Goal: Download file/media

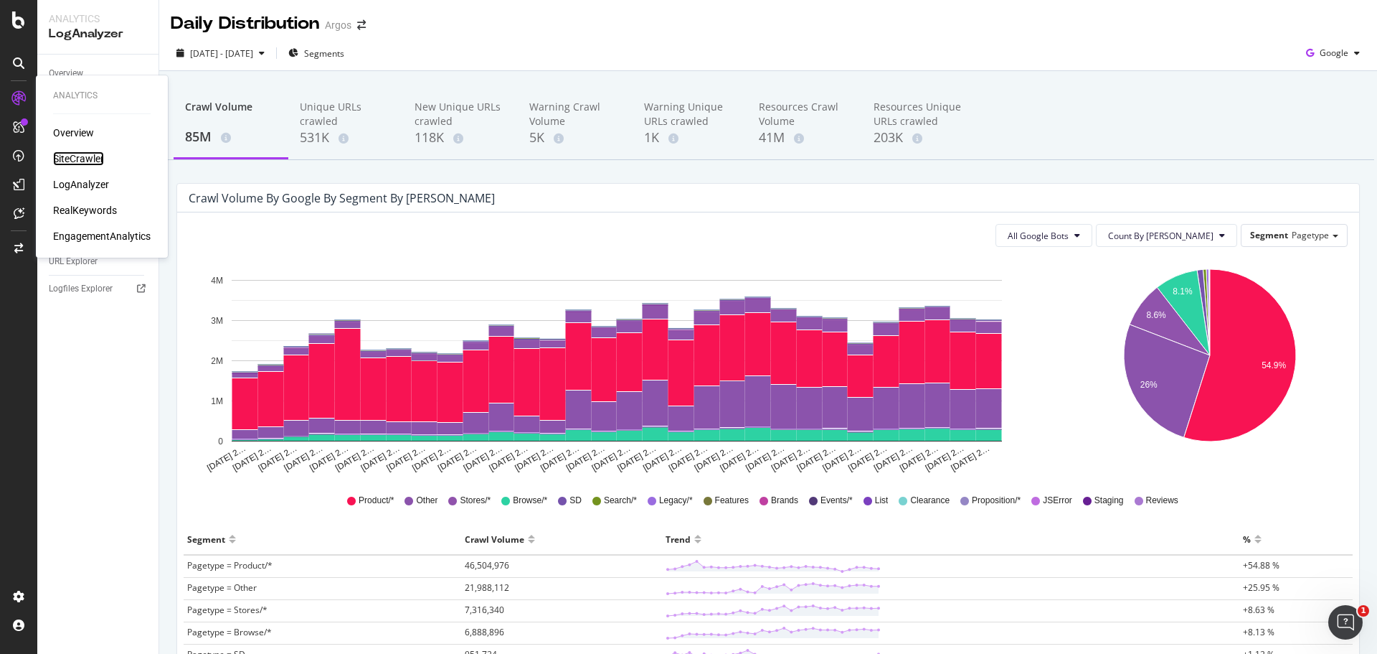
click at [72, 156] on div "SiteCrawler" at bounding box center [78, 158] width 51 height 14
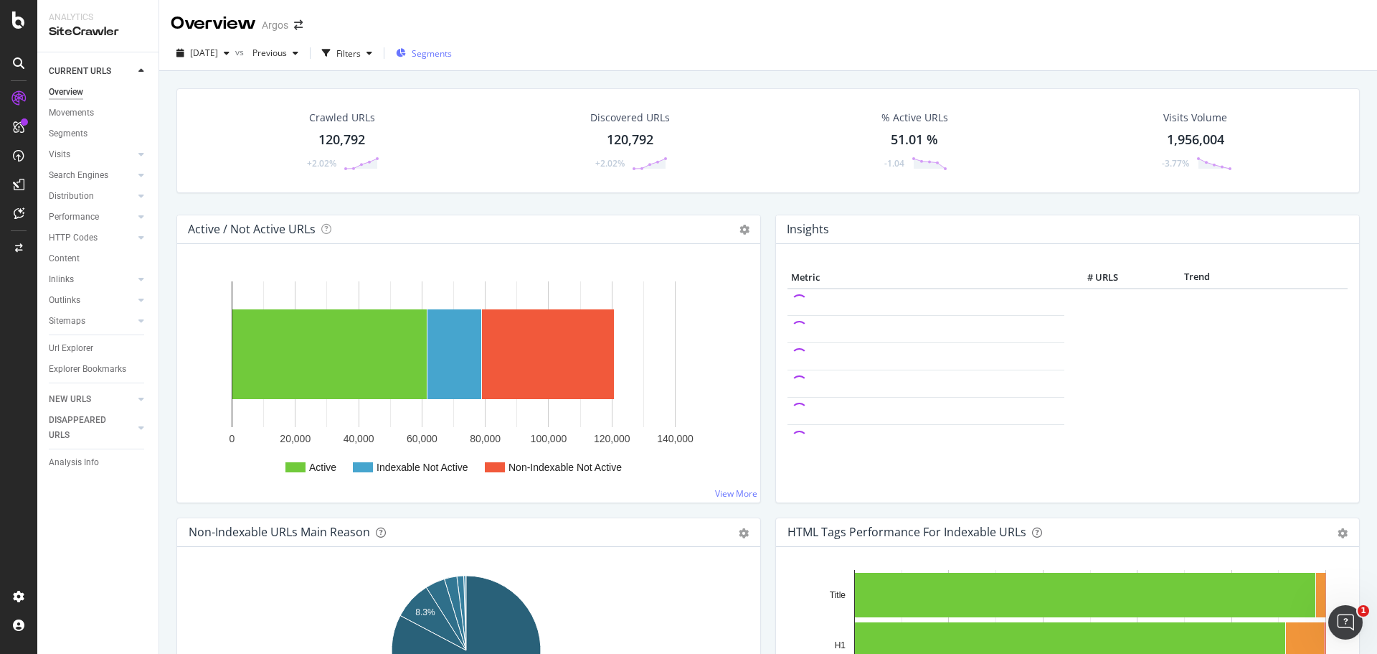
click at [452, 52] on span "Segments" at bounding box center [432, 53] width 40 height 12
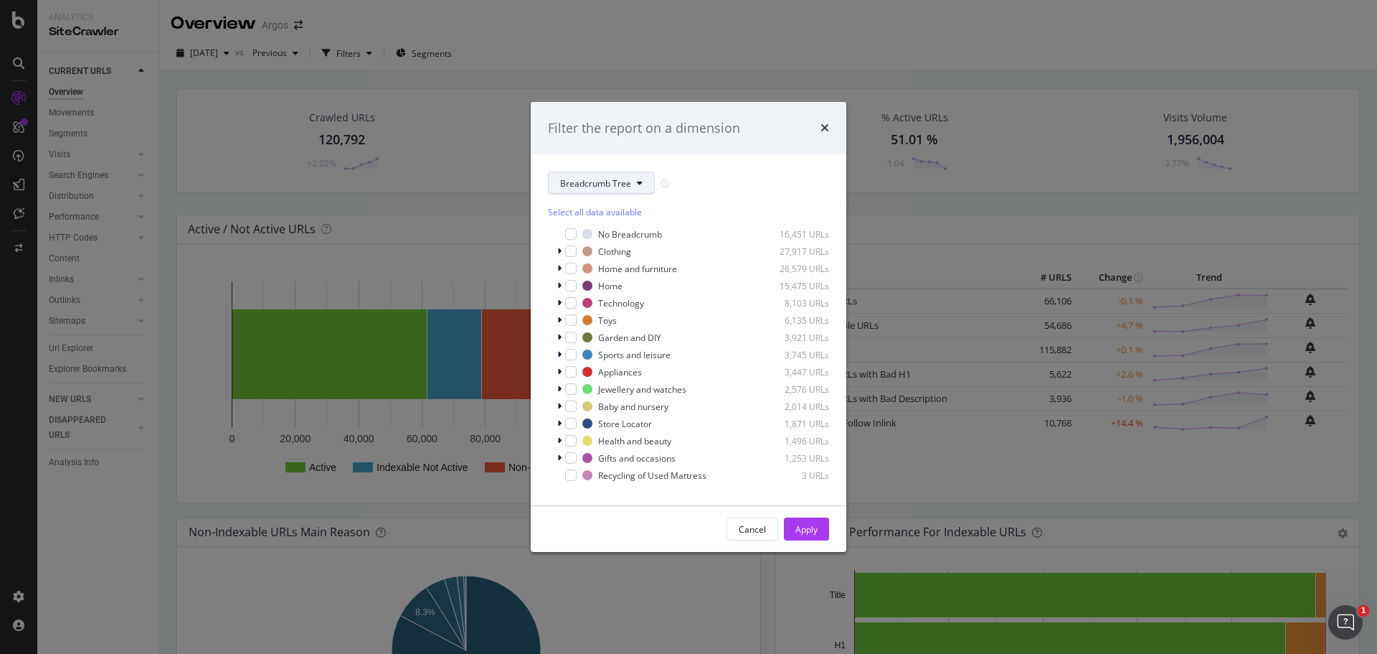
click at [600, 172] on button "Breadcrumb Tree" at bounding box center [601, 182] width 107 height 23
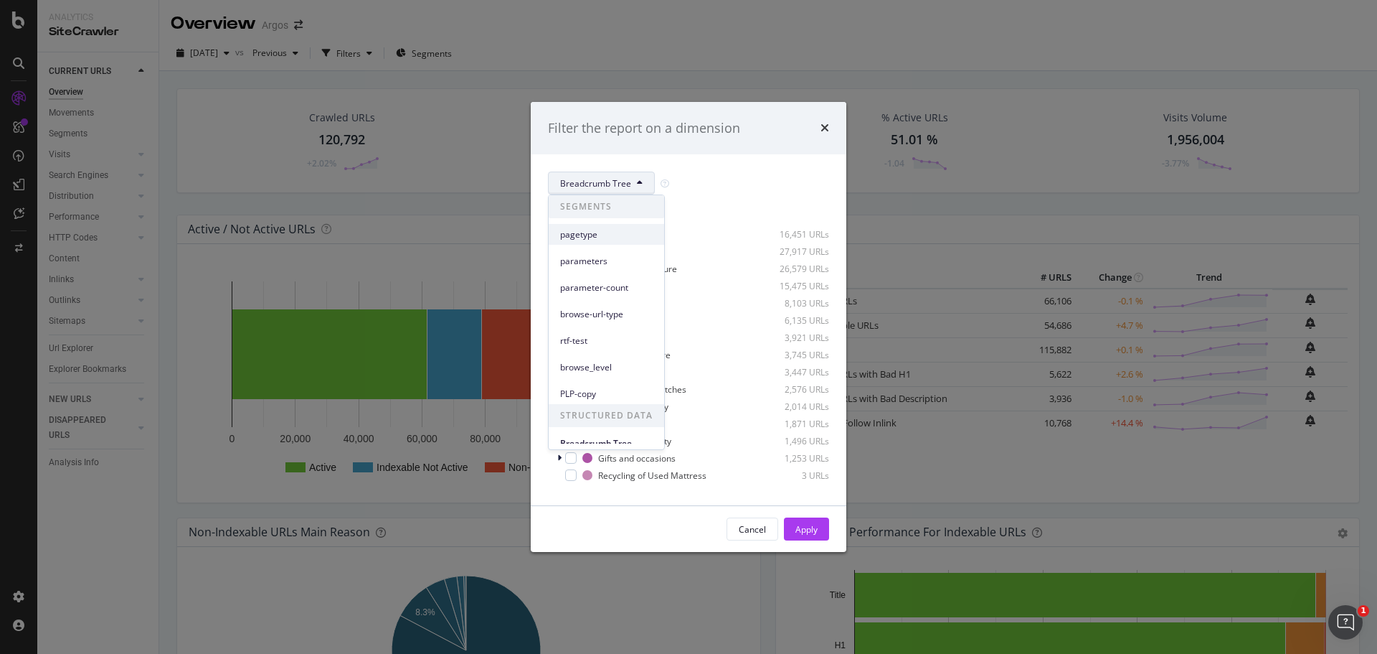
click at [580, 242] on div "pagetype" at bounding box center [607, 234] width 116 height 21
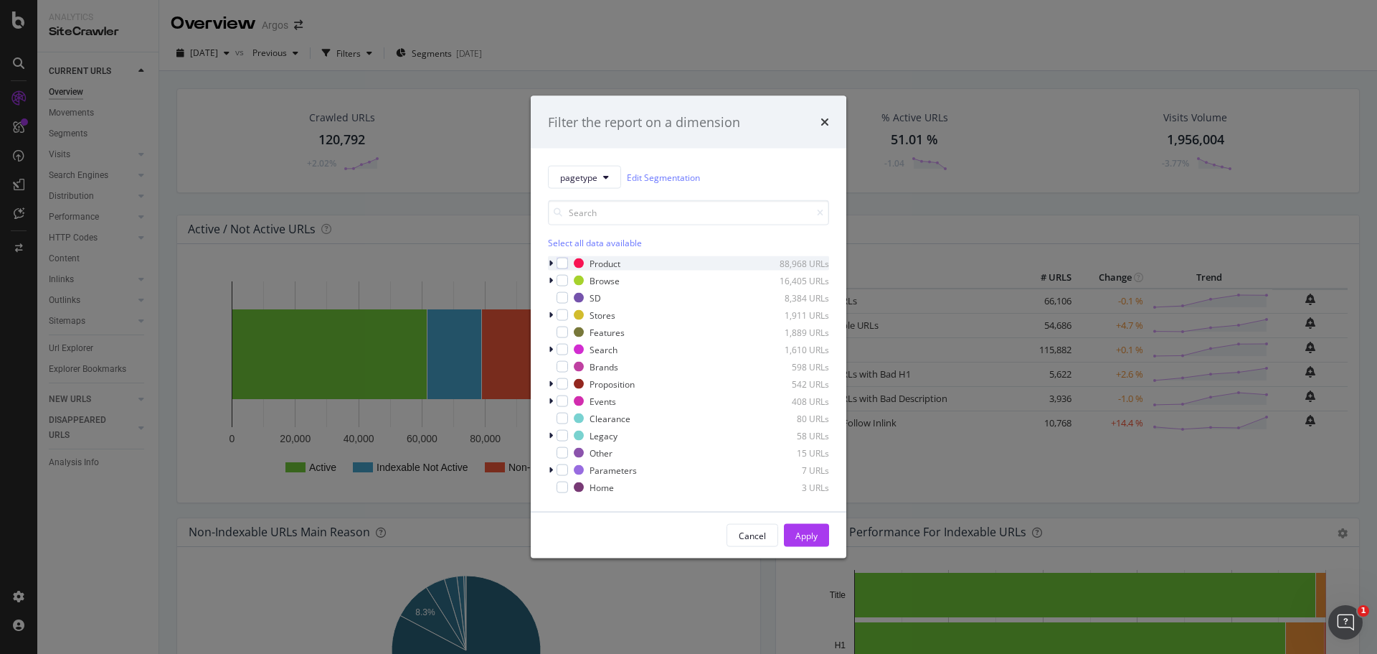
click at [549, 263] on icon "modal" at bounding box center [551, 263] width 4 height 9
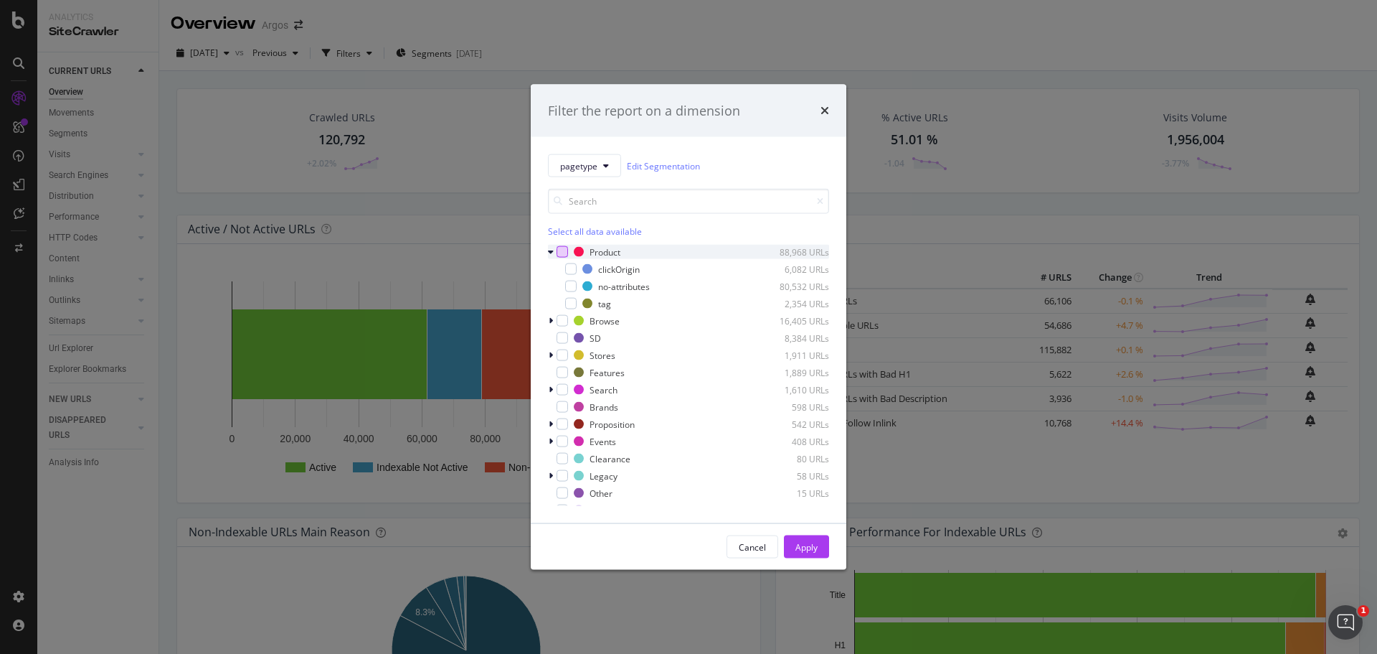
click at [560, 249] on div "modal" at bounding box center [562, 251] width 11 height 11
click at [806, 545] on div "Apply" at bounding box center [807, 546] width 22 height 12
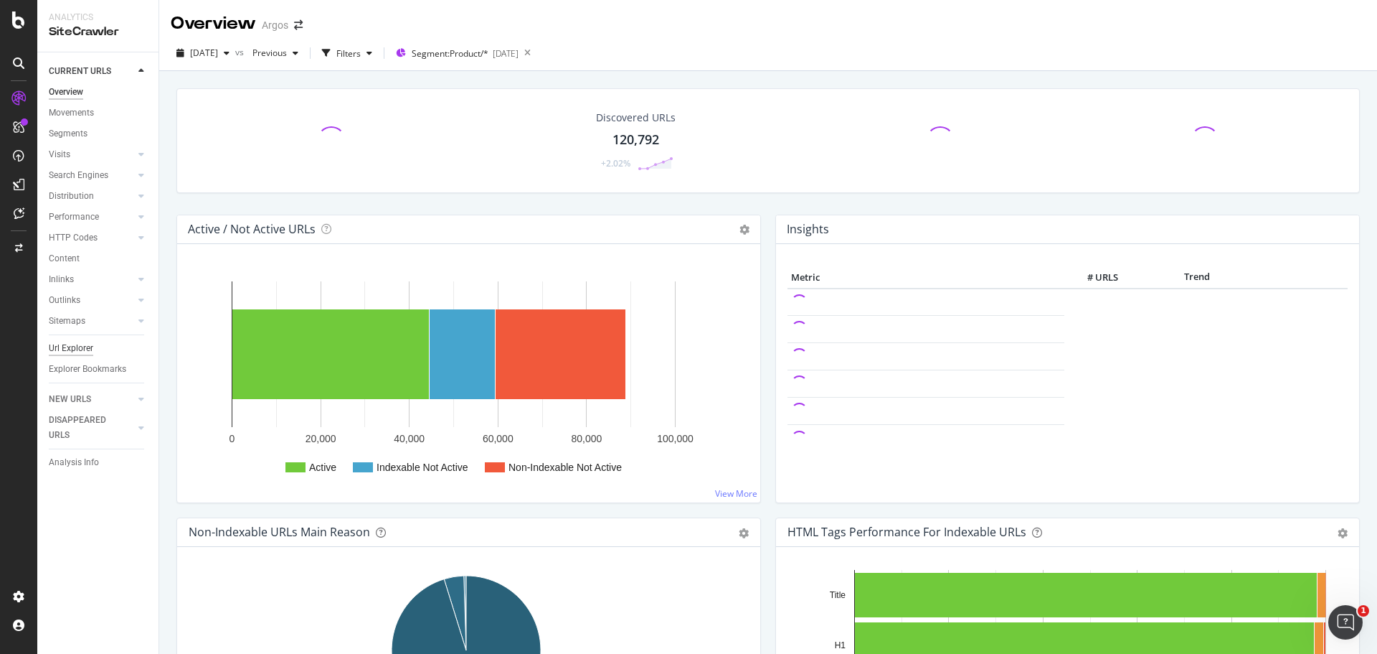
click at [75, 350] on div "Url Explorer" at bounding box center [71, 348] width 44 height 15
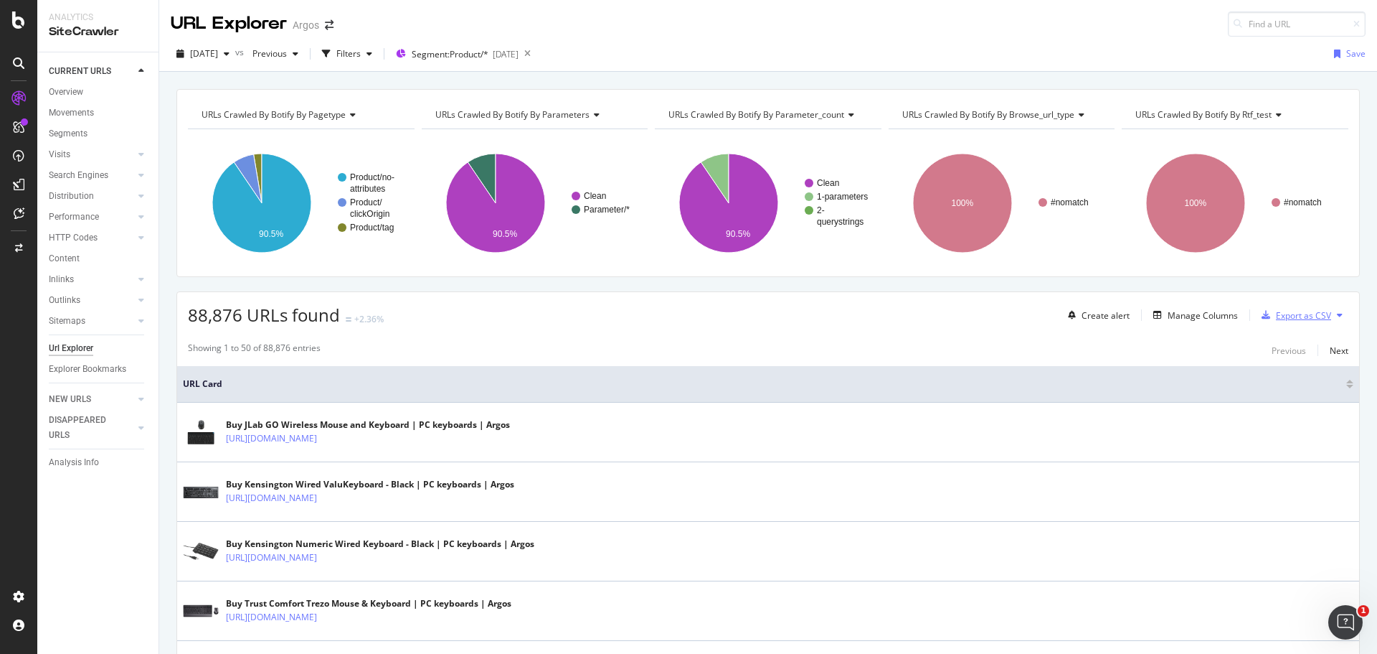
click at [1286, 317] on div "Export as CSV" at bounding box center [1303, 315] width 55 height 12
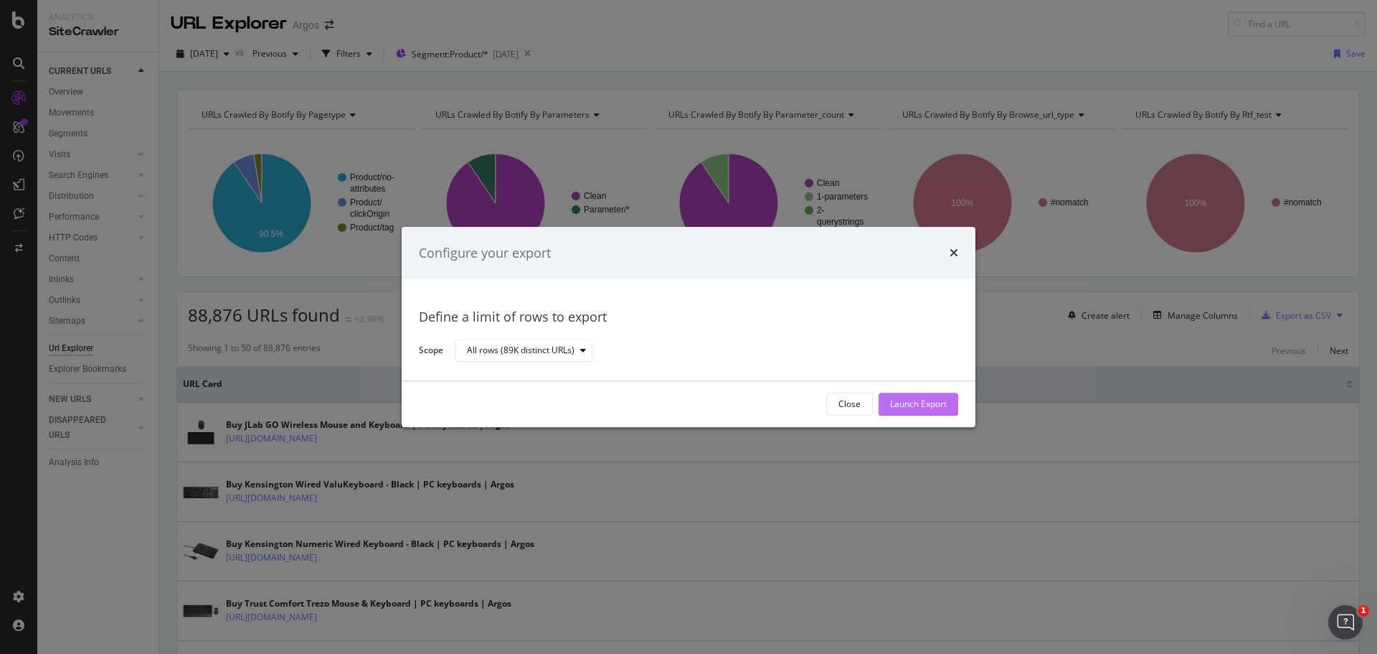
click at [913, 404] on div "Launch Export" at bounding box center [918, 404] width 57 height 12
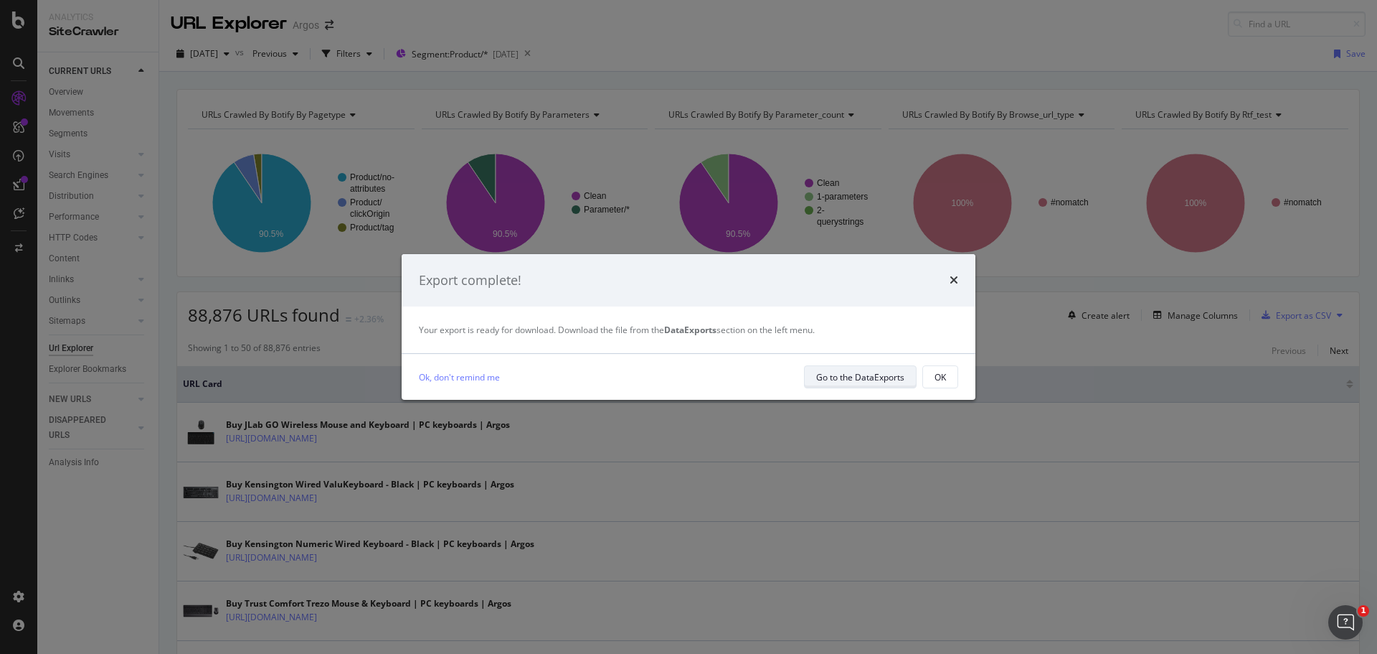
click at [837, 375] on div "Go to the DataExports" at bounding box center [860, 377] width 88 height 12
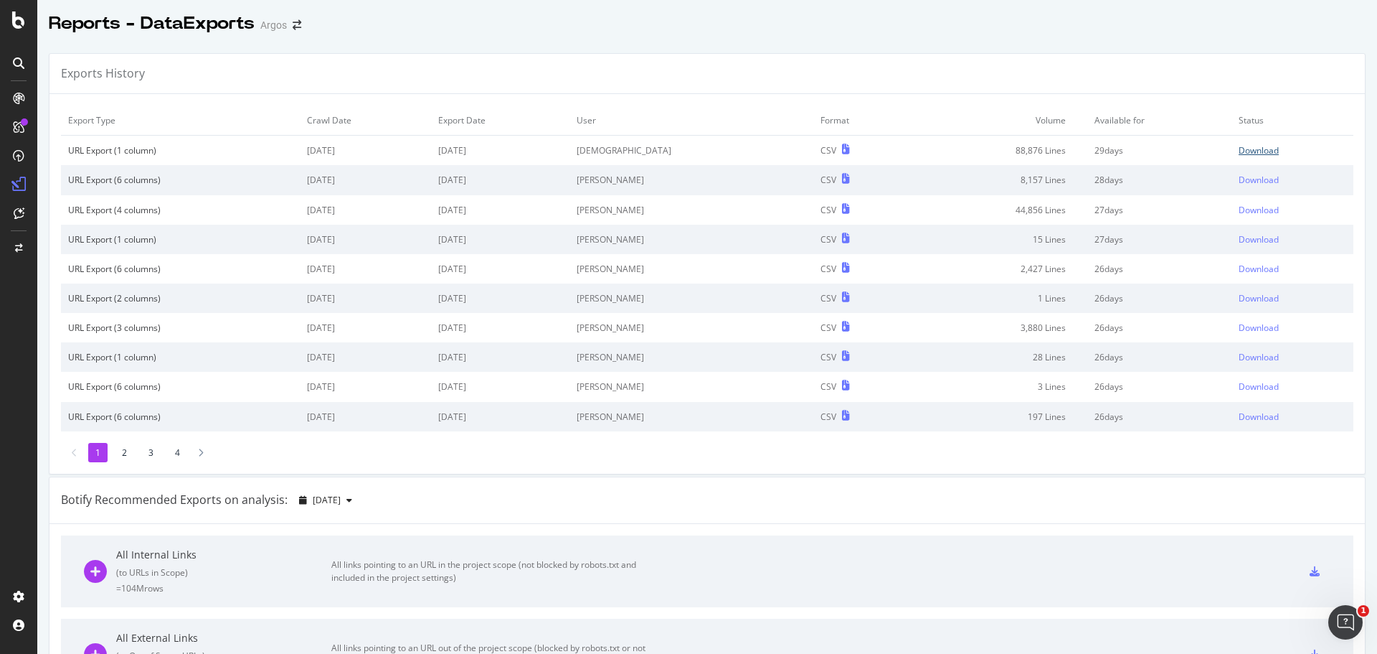
click at [1239, 150] on div "Download" at bounding box center [1259, 150] width 40 height 12
click at [278, 28] on div "Argos" at bounding box center [273, 25] width 27 height 14
click at [295, 24] on icon "arrow-right-arrow-left" at bounding box center [297, 25] width 9 height 10
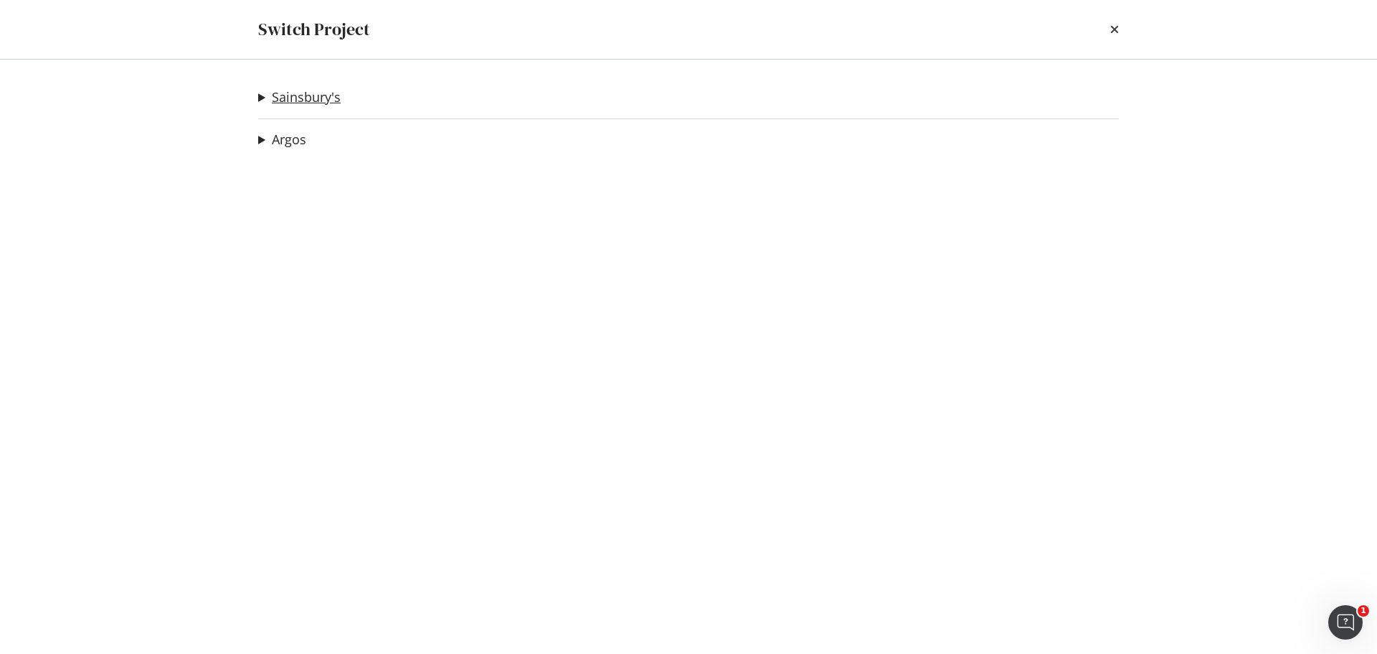
click at [315, 92] on link "Sainsbury's" at bounding box center [306, 97] width 69 height 15
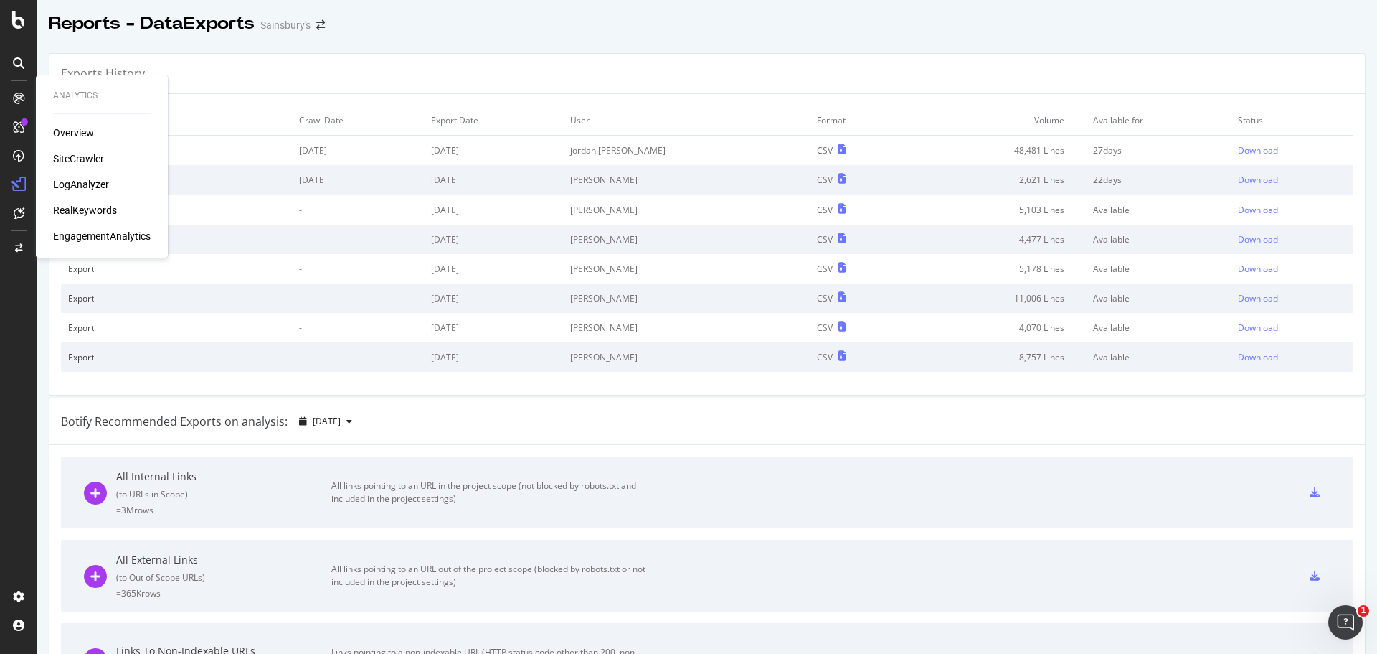
click at [67, 132] on div "Overview" at bounding box center [73, 133] width 41 height 14
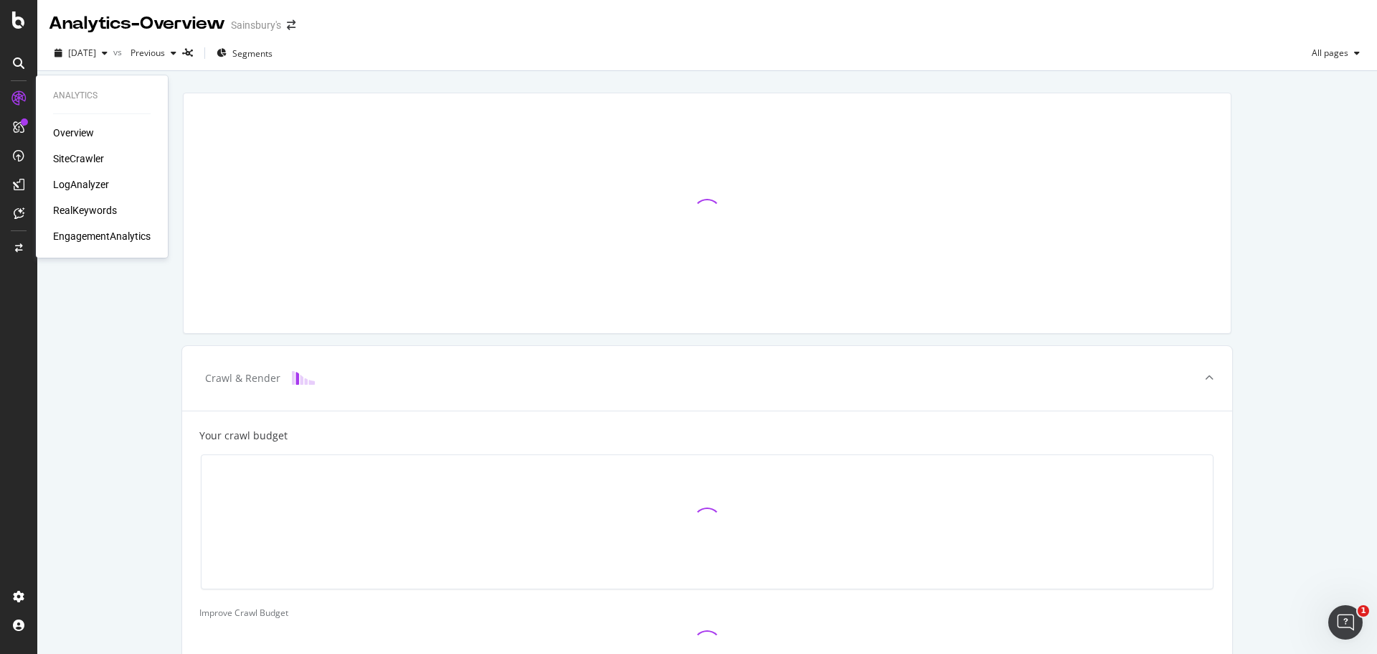
click at [61, 164] on div "SiteCrawler" at bounding box center [78, 158] width 51 height 14
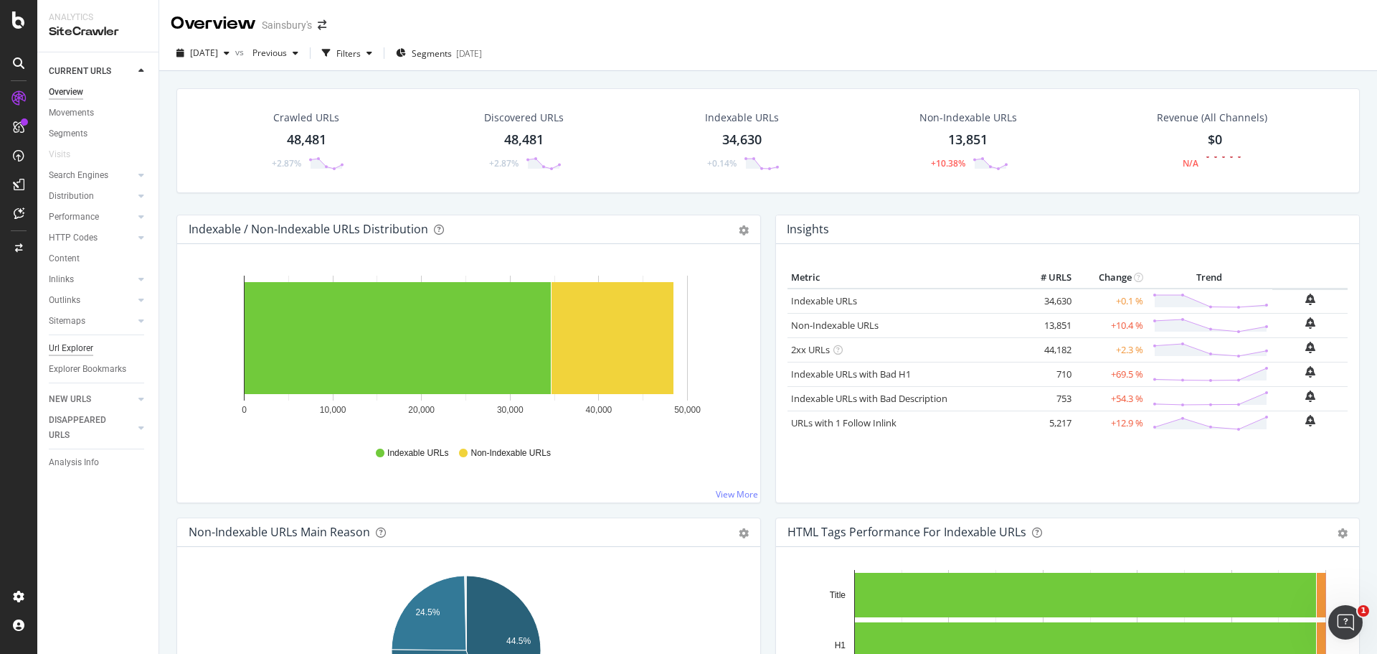
click at [61, 348] on div "Url Explorer" at bounding box center [71, 348] width 44 height 15
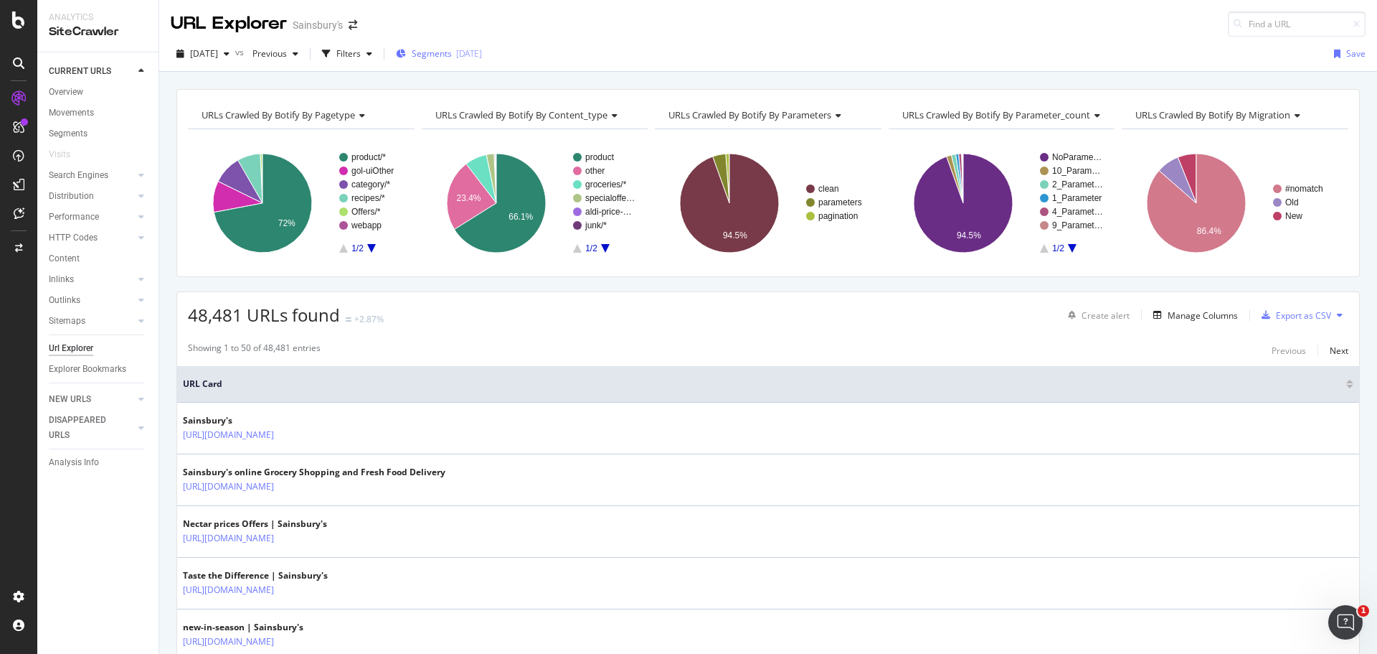
click at [450, 54] on span "Segments" at bounding box center [432, 53] width 40 height 12
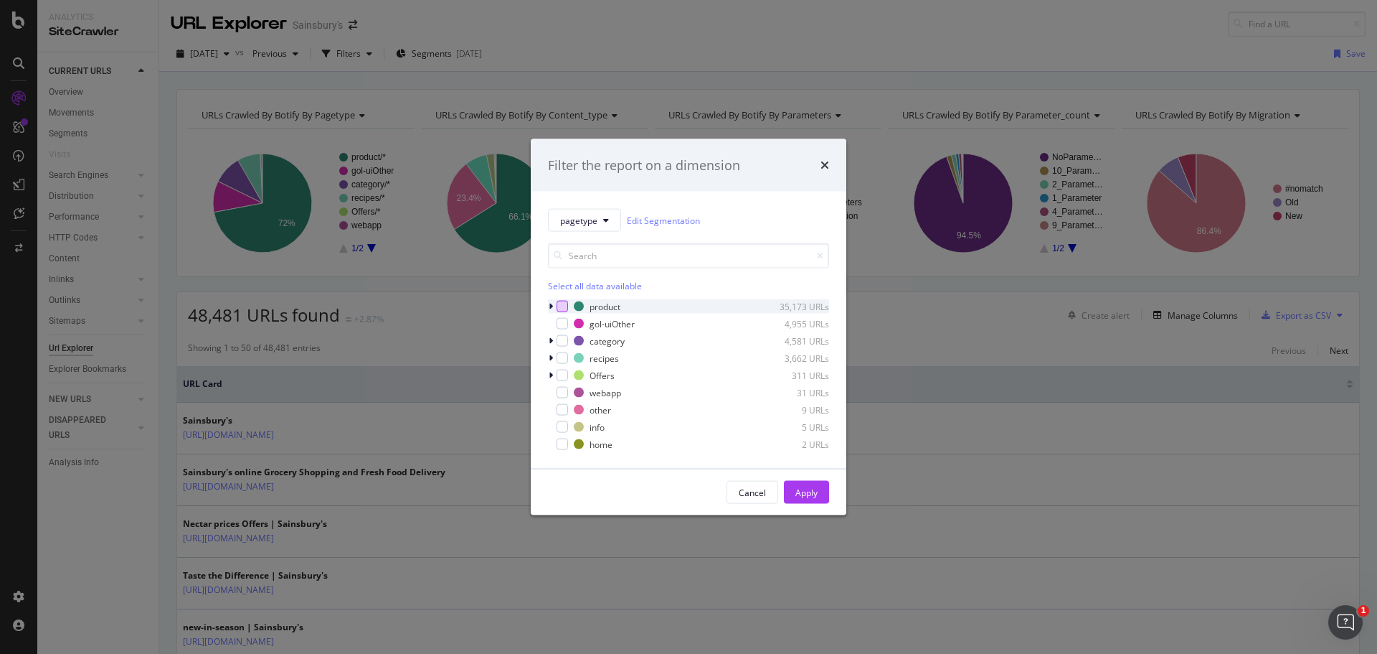
click at [565, 310] on div "modal" at bounding box center [562, 306] width 11 height 11
click at [819, 489] on button "Apply" at bounding box center [806, 492] width 45 height 23
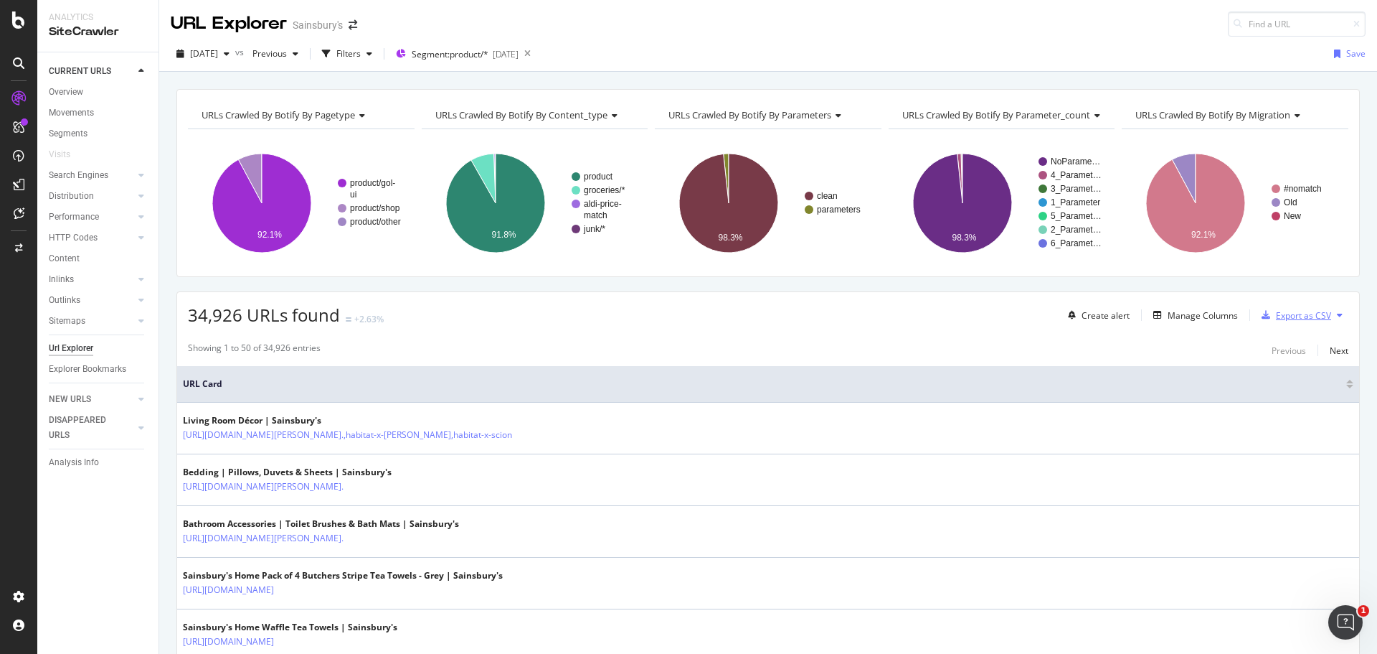
click at [1285, 318] on div "Export as CSV" at bounding box center [1303, 315] width 55 height 12
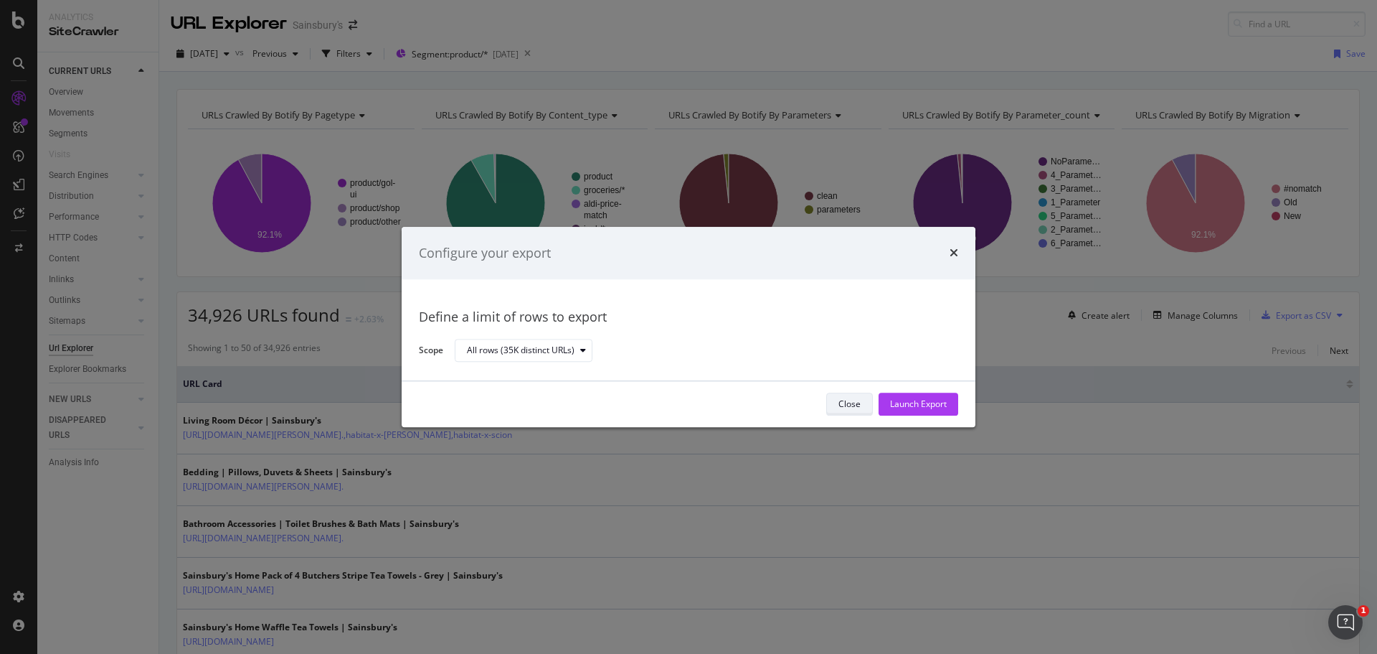
click at [843, 400] on div "Close" at bounding box center [850, 404] width 22 height 12
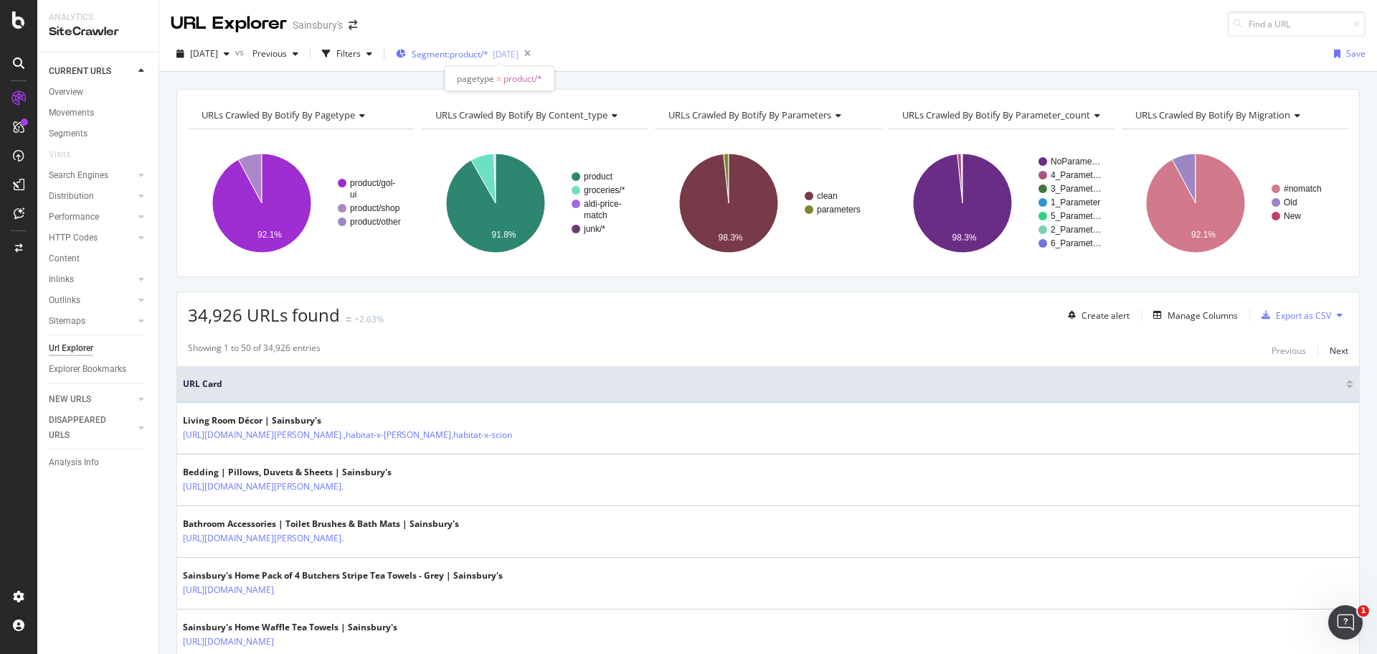
click at [466, 55] on span "Segment: product/*" at bounding box center [450, 54] width 77 height 12
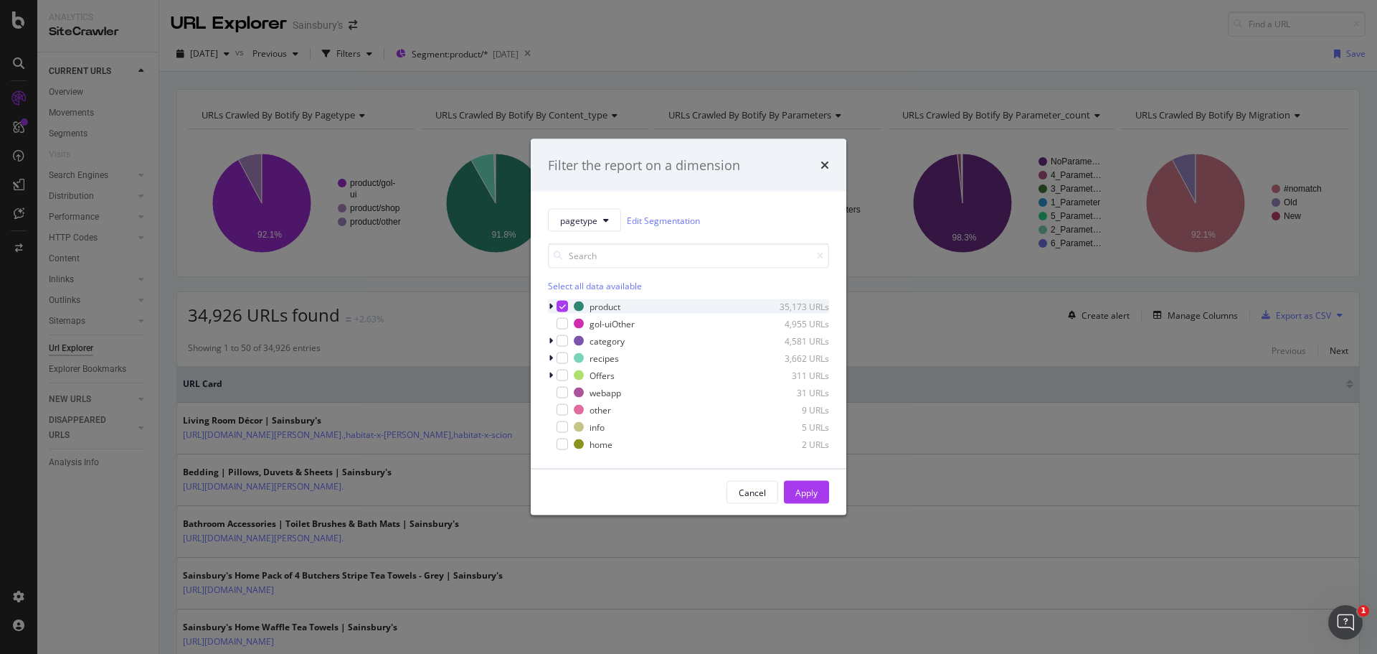
click at [561, 303] on icon "modal" at bounding box center [563, 306] width 6 height 7
click at [551, 305] on icon "modal" at bounding box center [551, 306] width 4 height 9
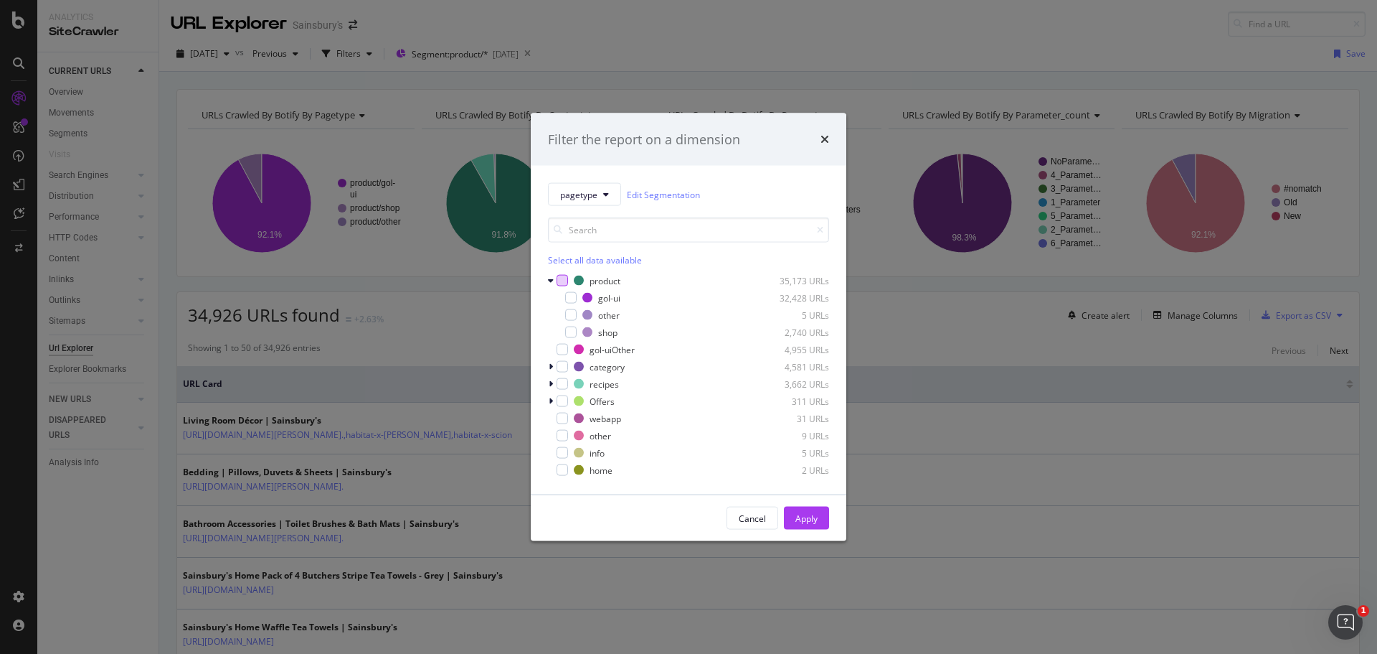
click at [564, 280] on div "modal" at bounding box center [562, 280] width 11 height 11
click at [804, 522] on div "Apply" at bounding box center [807, 518] width 22 height 12
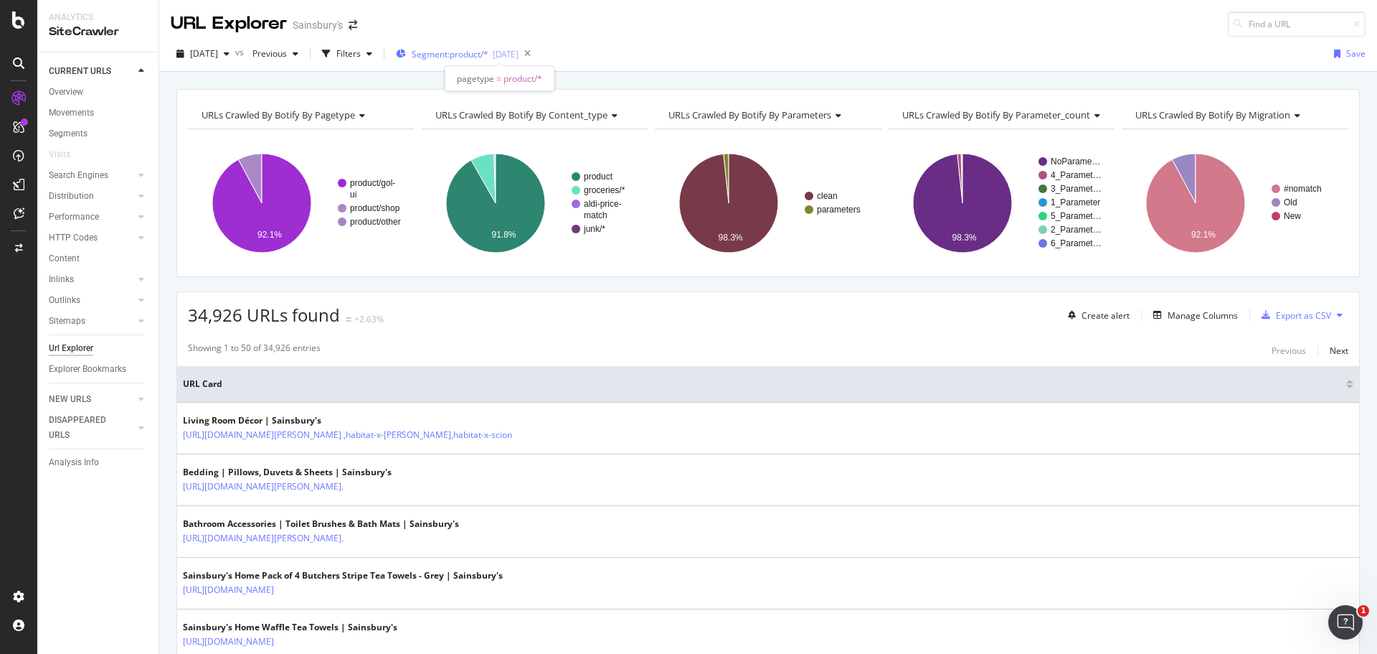
click at [489, 53] on span "Segment: product/*" at bounding box center [450, 54] width 77 height 12
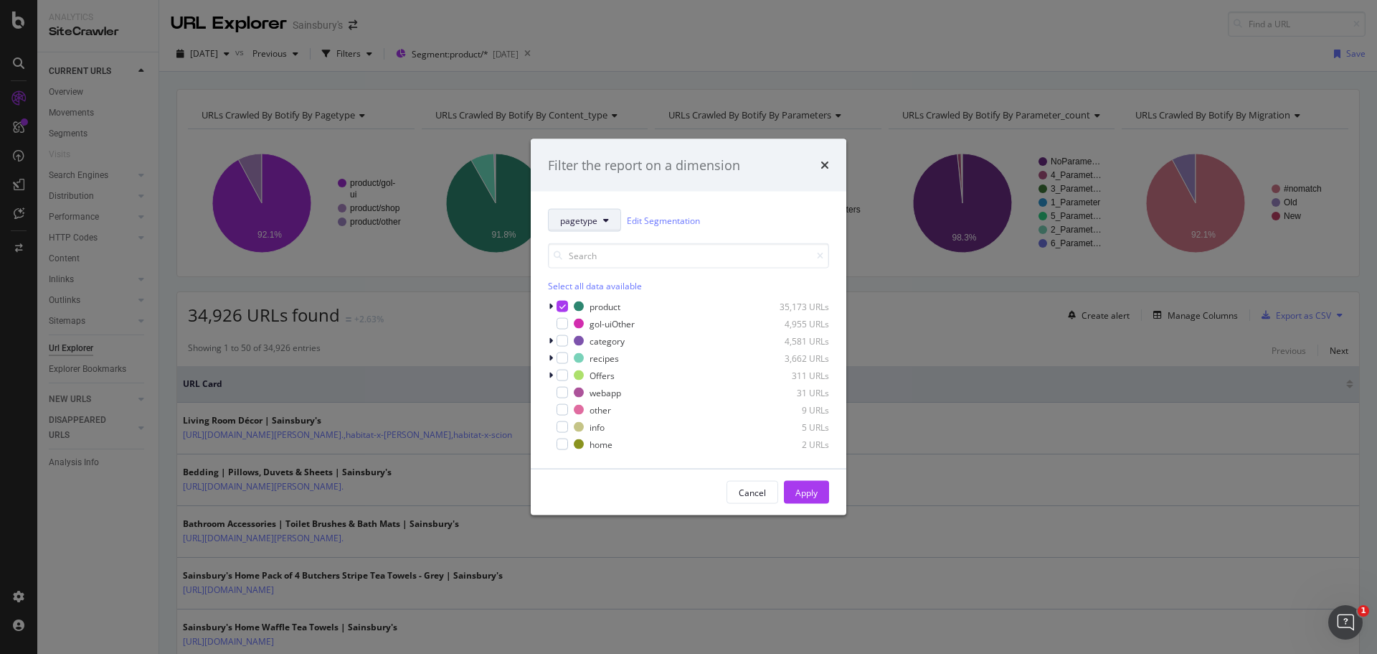
click at [590, 215] on span "pagetype" at bounding box center [578, 220] width 37 height 12
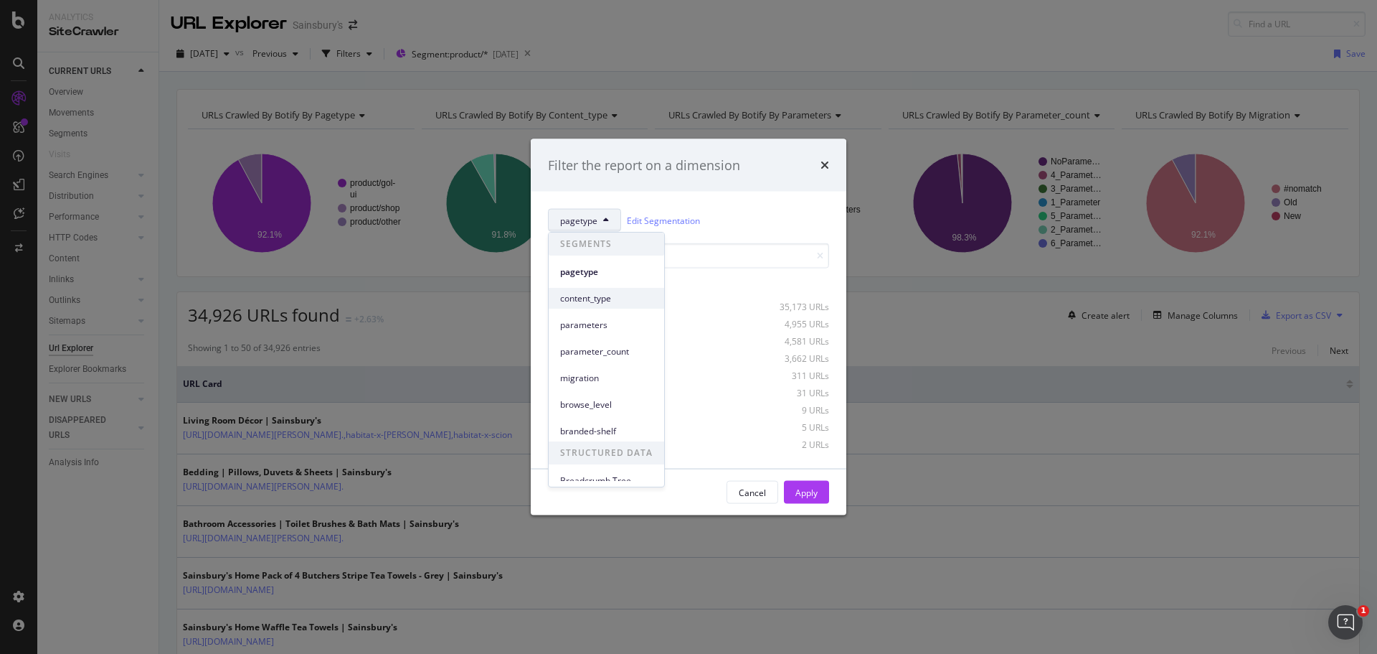
click at [602, 290] on div "content_type" at bounding box center [607, 298] width 116 height 21
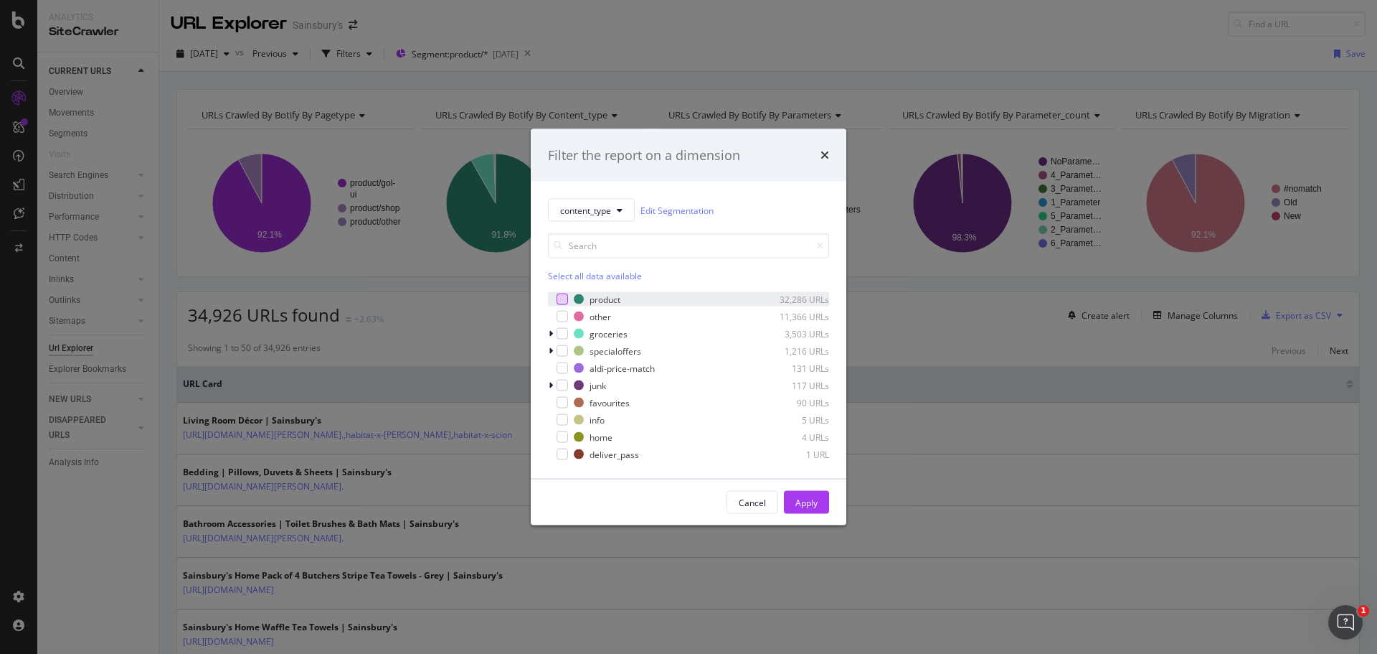
click at [558, 297] on div "modal" at bounding box center [562, 298] width 11 height 11
click at [804, 501] on div "Apply" at bounding box center [807, 502] width 22 height 12
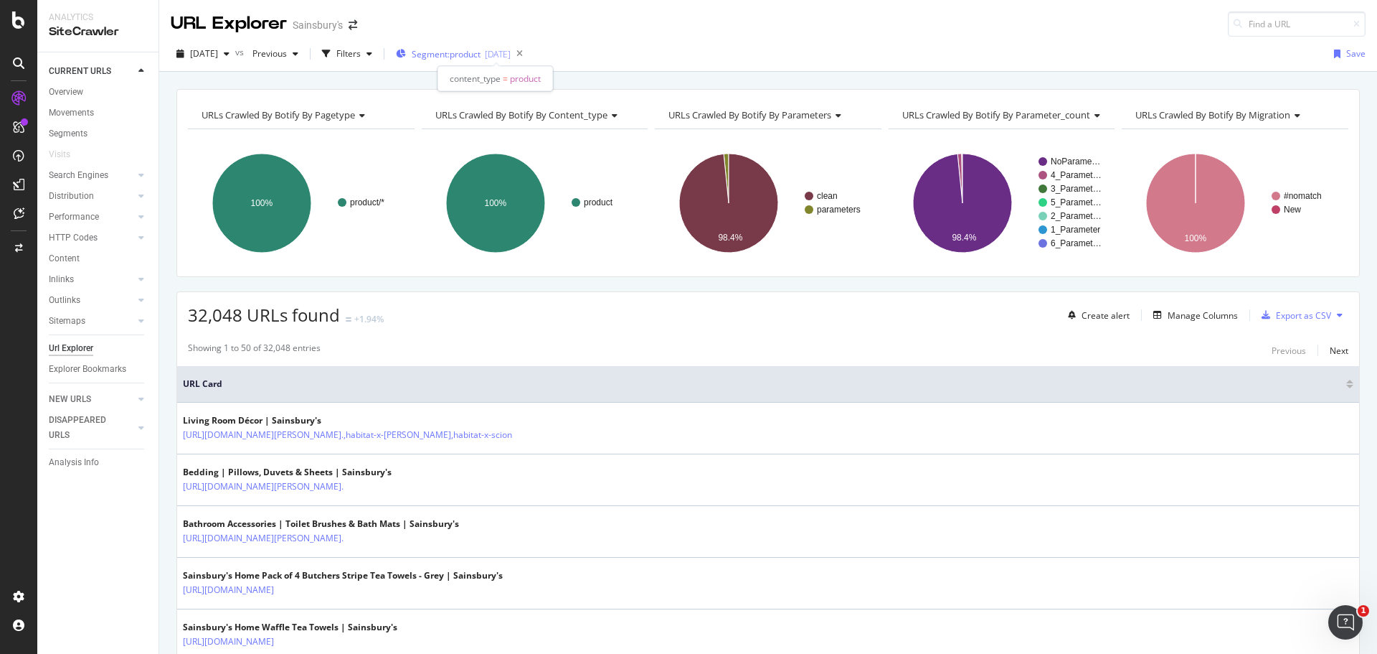
click at [481, 56] on span "Segment: product" at bounding box center [446, 54] width 69 height 12
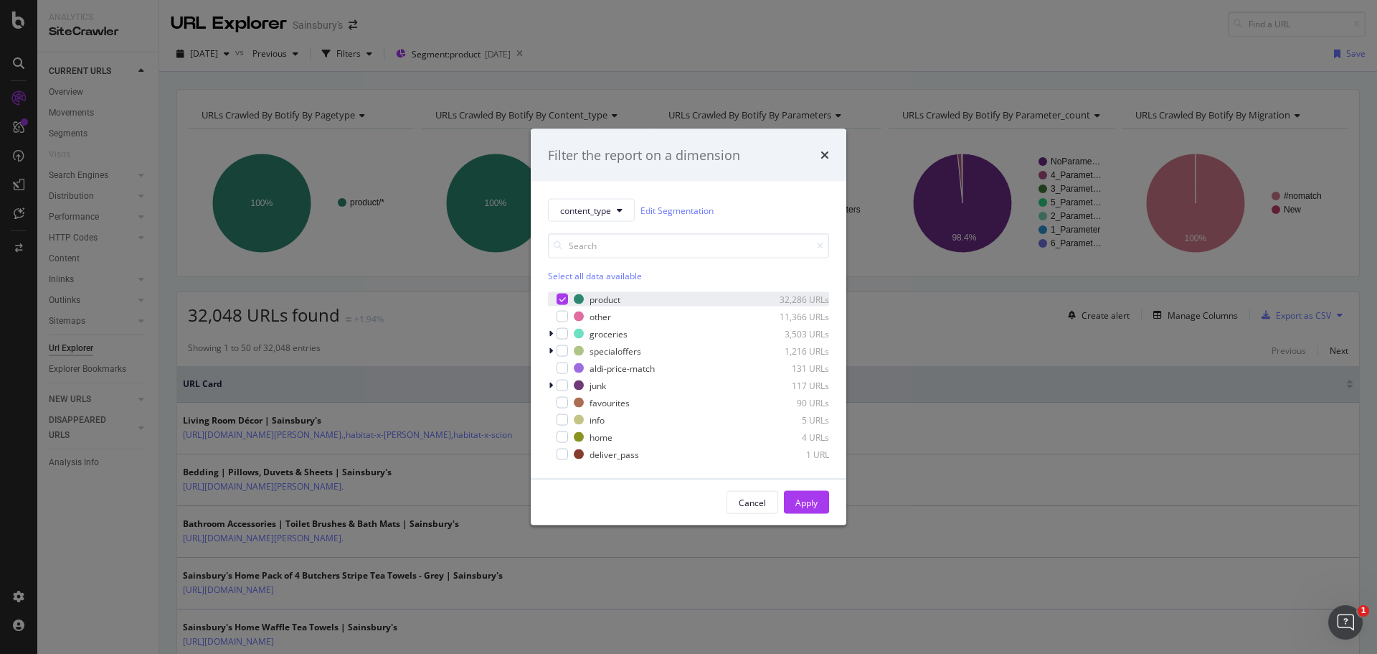
click at [560, 299] on icon "modal" at bounding box center [563, 299] width 6 height 7
click at [576, 218] on button "content_type" at bounding box center [591, 210] width 87 height 23
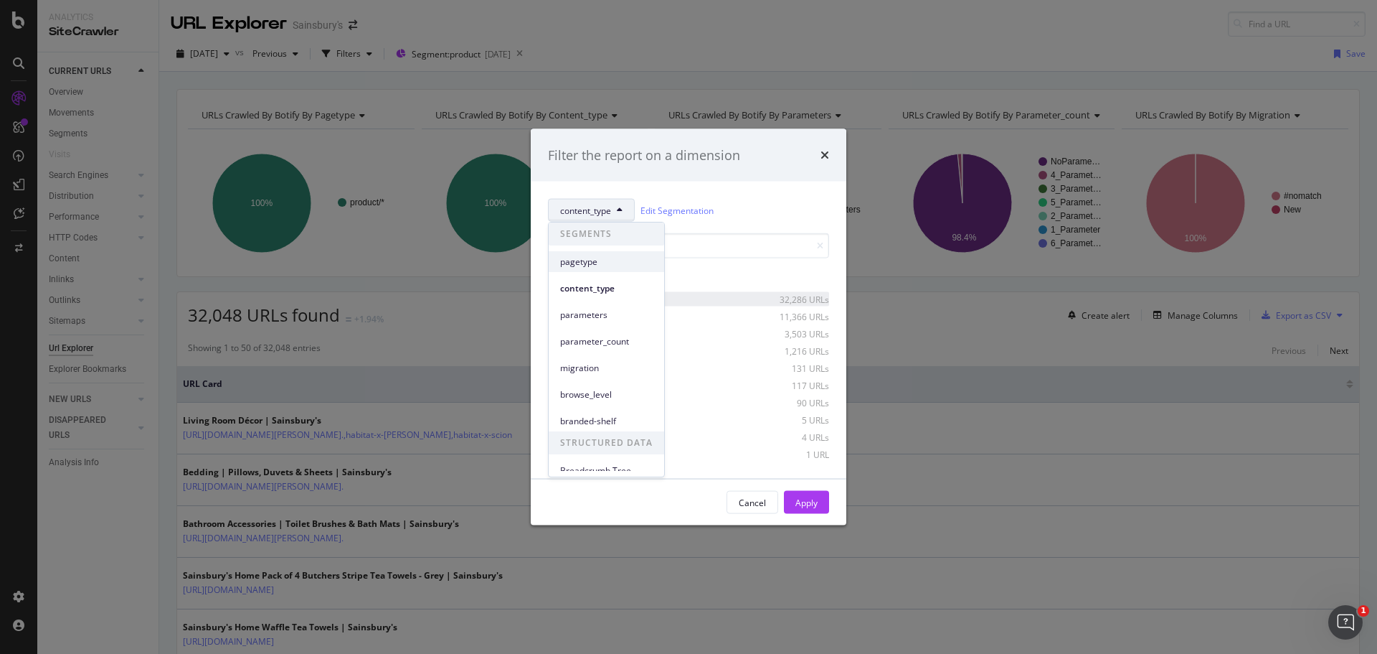
click at [591, 266] on span "pagetype" at bounding box center [606, 261] width 93 height 13
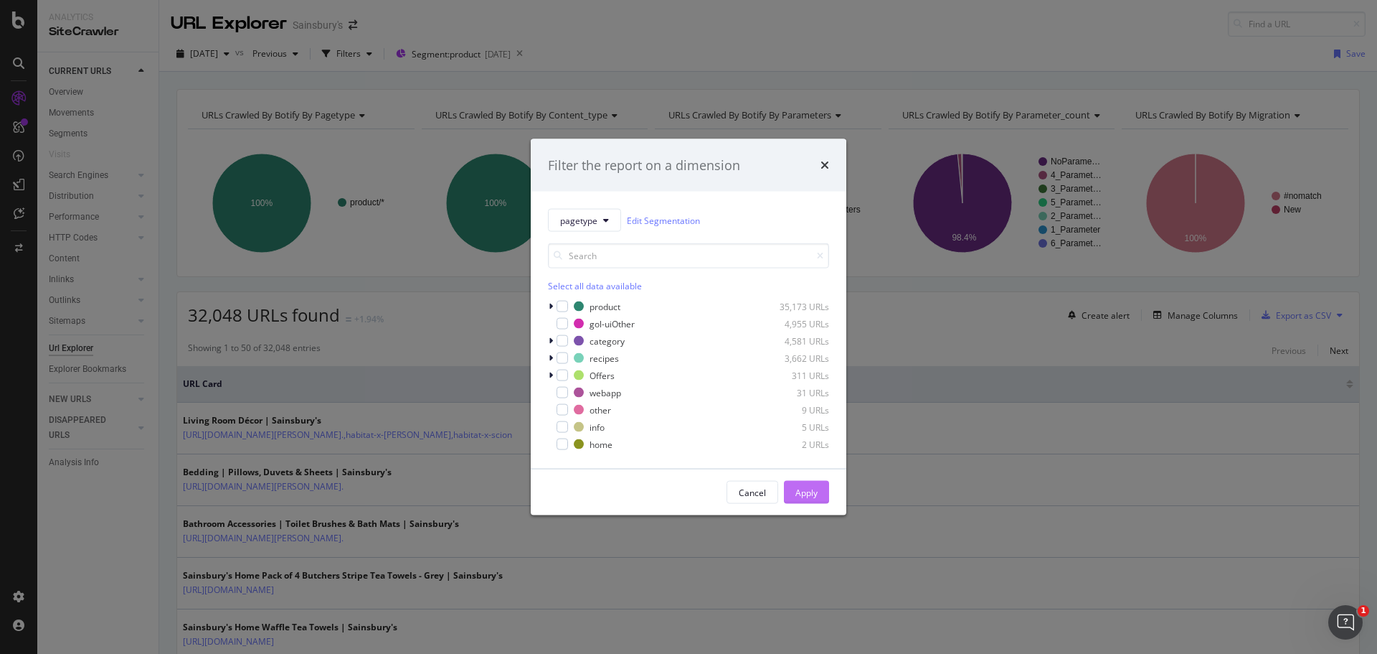
click at [803, 493] on div "Apply" at bounding box center [807, 492] width 22 height 12
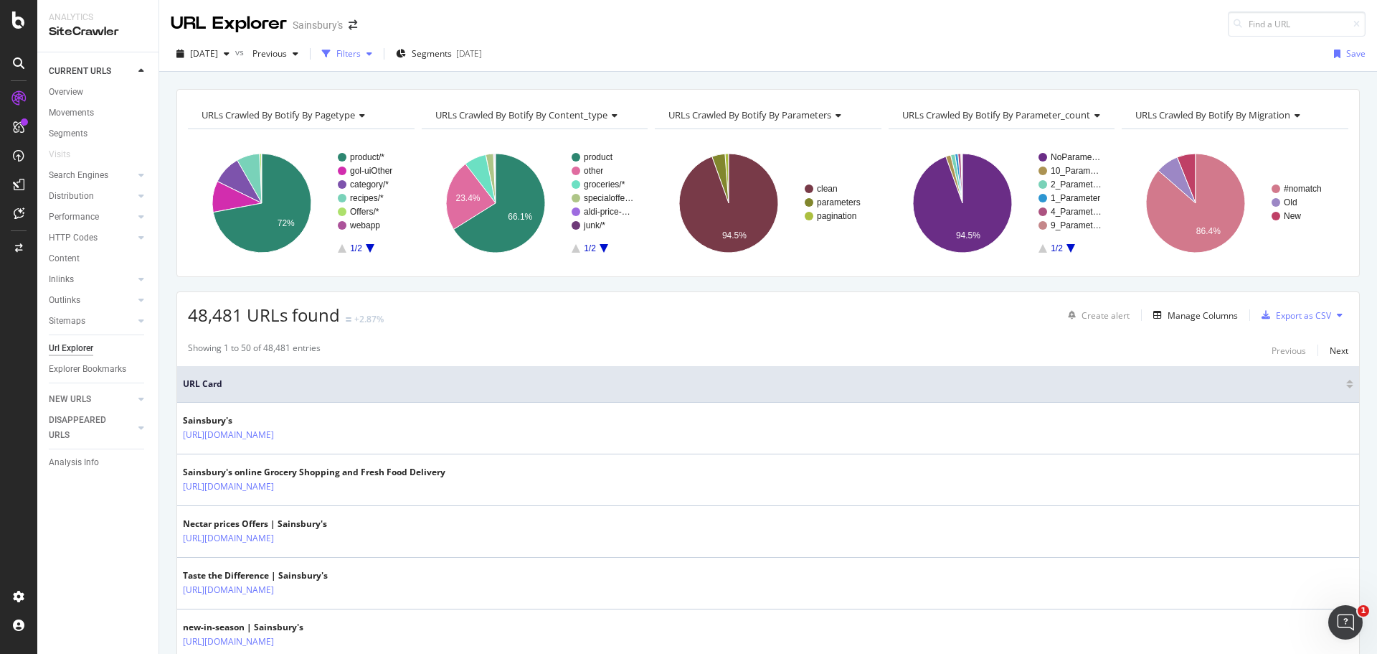
click at [361, 55] on div "Filters" at bounding box center [348, 53] width 24 height 12
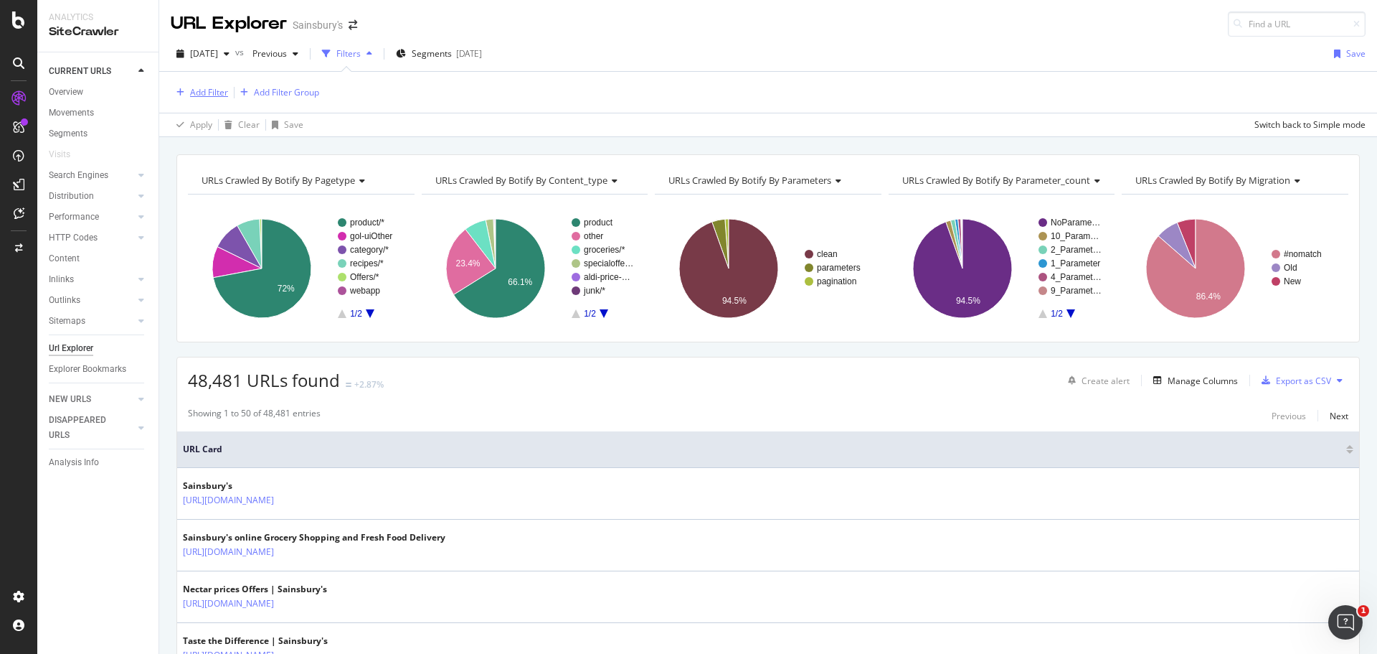
click at [210, 92] on div "Add Filter" at bounding box center [209, 92] width 38 height 12
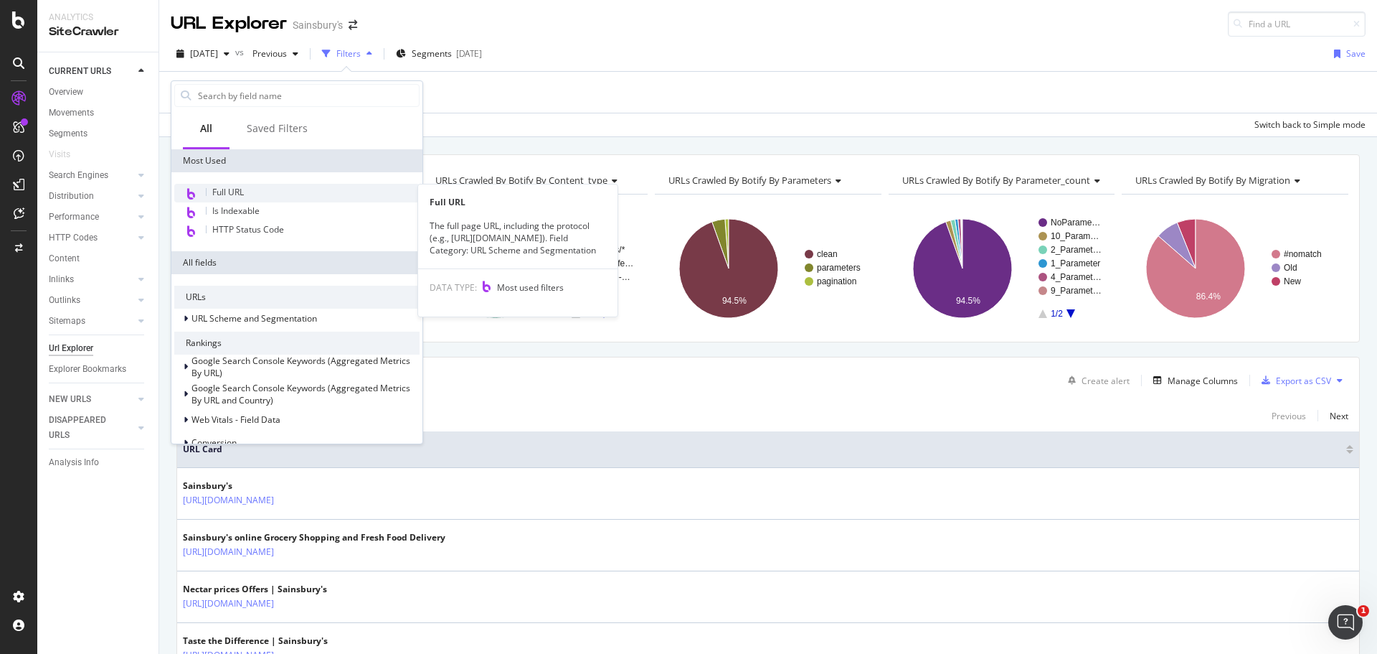
click at [235, 194] on span "Full URL" at bounding box center [228, 192] width 32 height 12
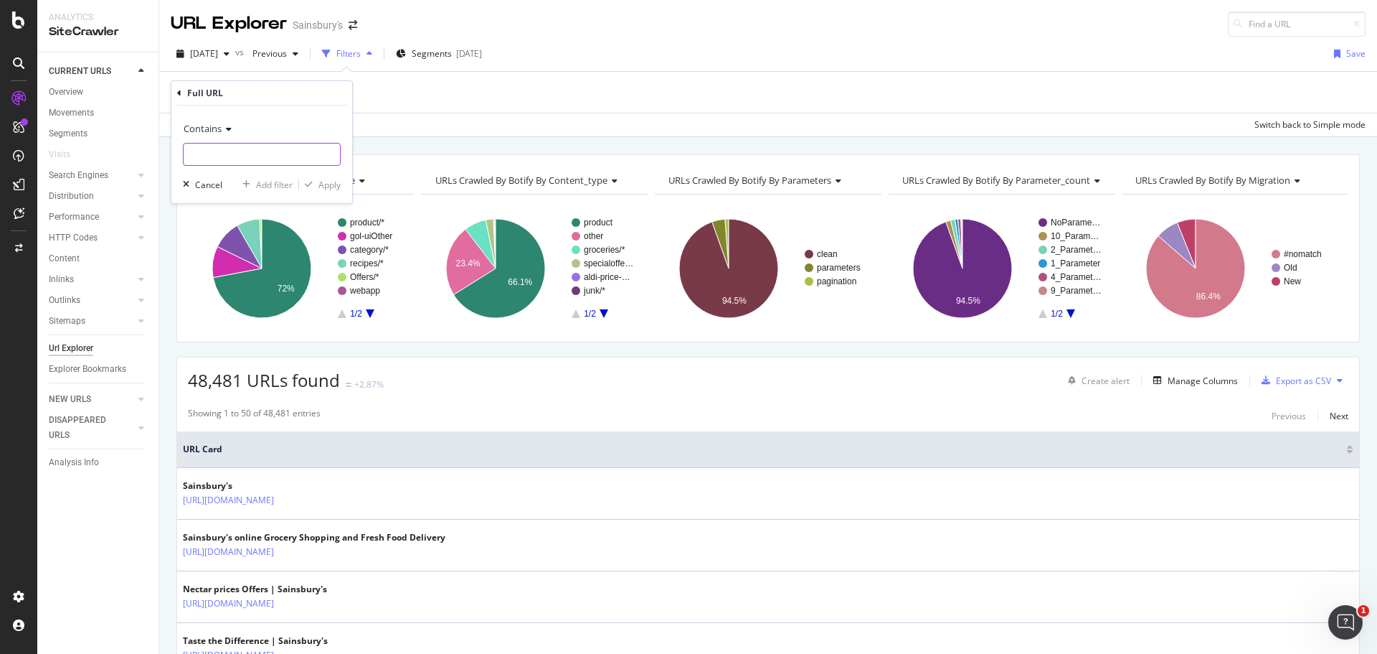
click at [225, 159] on input "text" at bounding box center [262, 154] width 156 height 23
type input "/products/"
click at [321, 182] on div "Apply" at bounding box center [330, 185] width 22 height 12
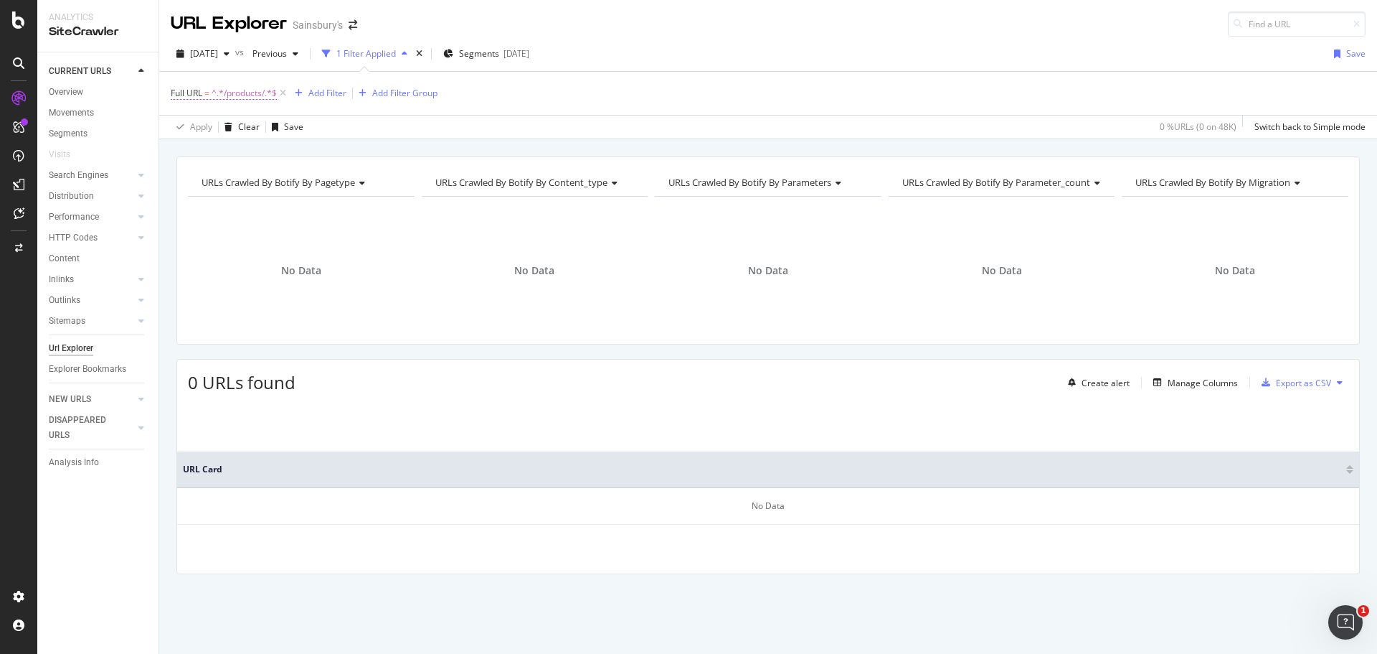
click at [267, 95] on span "^.*/products/.*$" at bounding box center [244, 93] width 65 height 20
click at [226, 158] on input "/products/" at bounding box center [252, 152] width 136 height 23
click at [225, 158] on input "/products/" at bounding box center [252, 152] width 136 height 23
type input "/product/"
click at [329, 182] on div "Apply" at bounding box center [330, 183] width 22 height 12
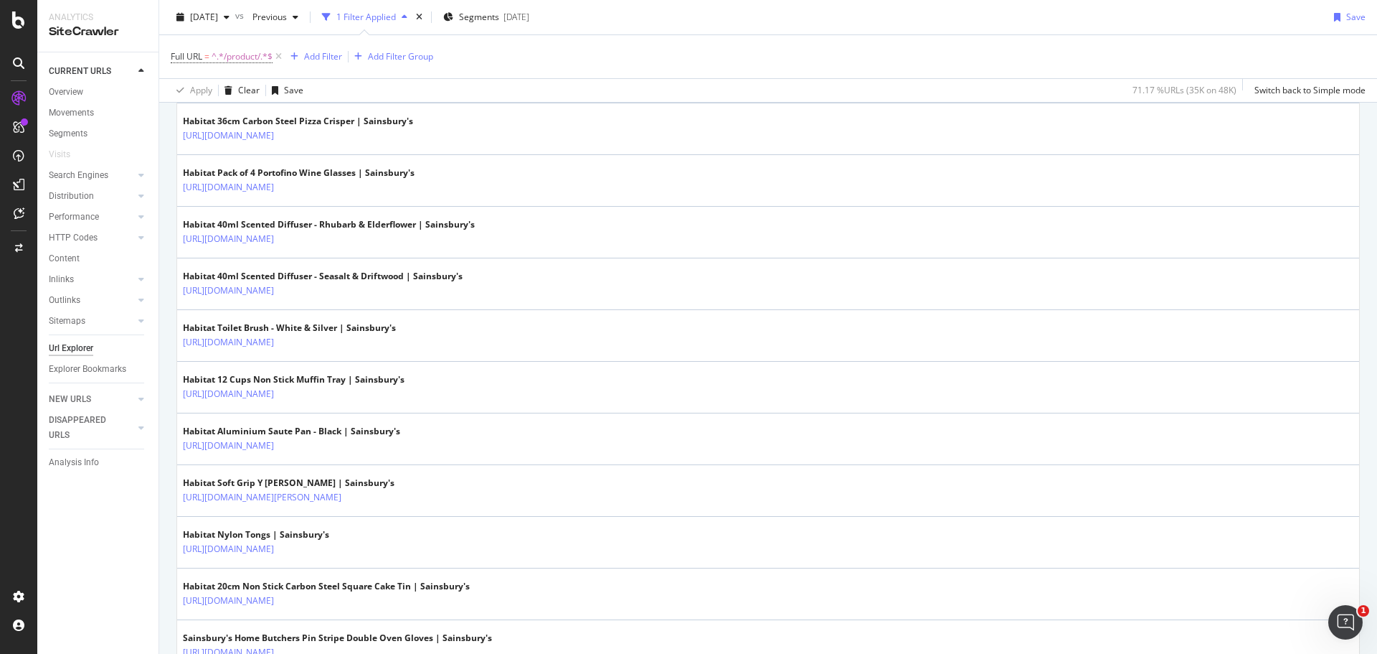
scroll to position [789, 0]
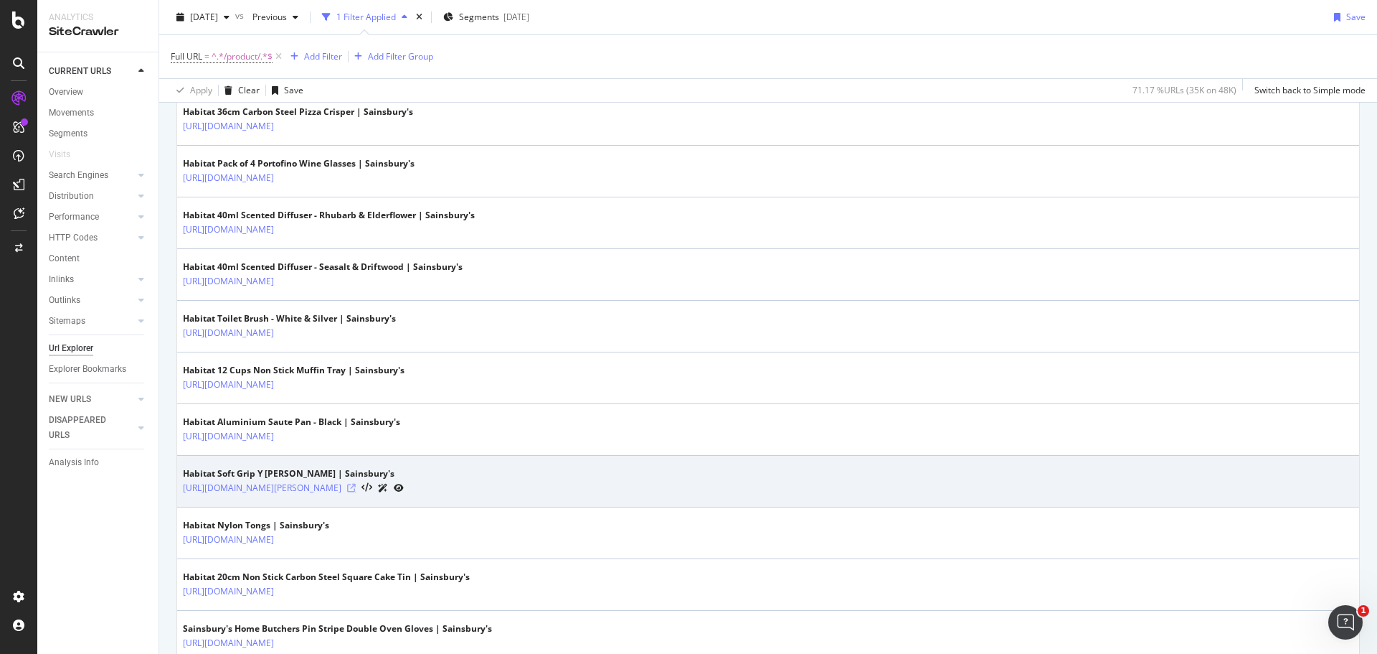
click at [356, 489] on icon at bounding box center [351, 488] width 9 height 9
click at [356, 486] on icon at bounding box center [351, 488] width 9 height 9
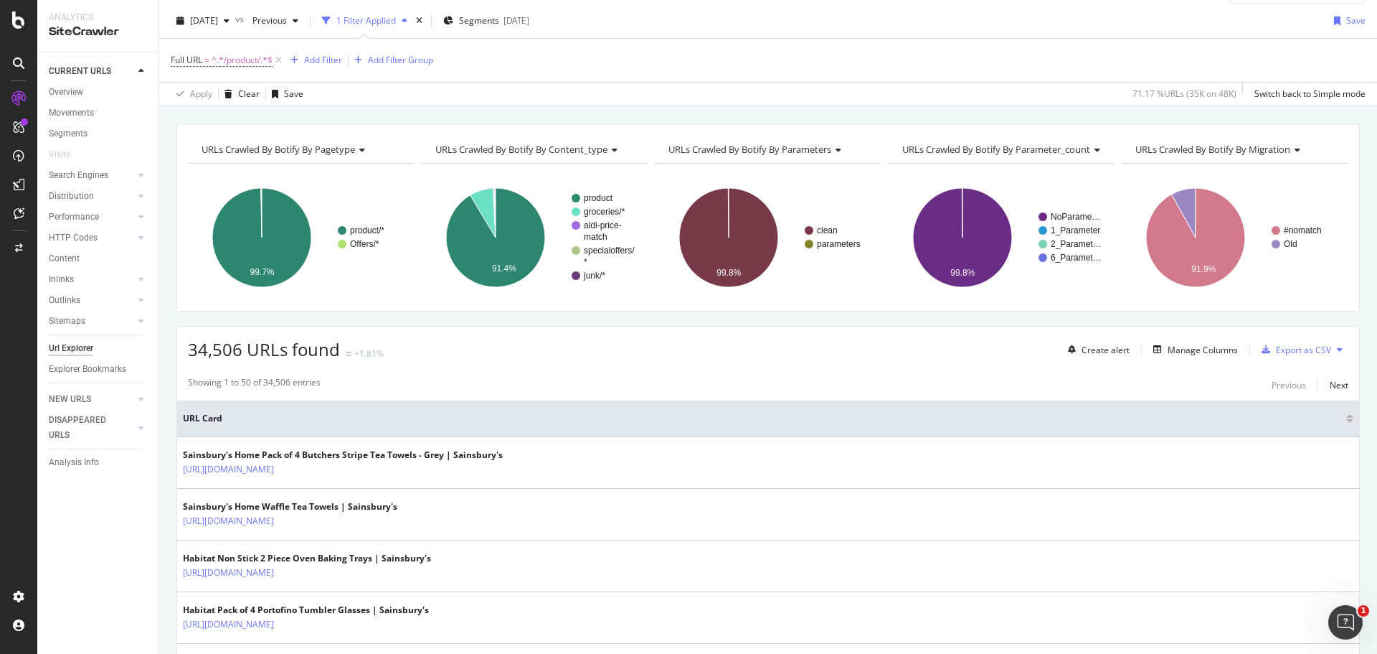
scroll to position [0, 0]
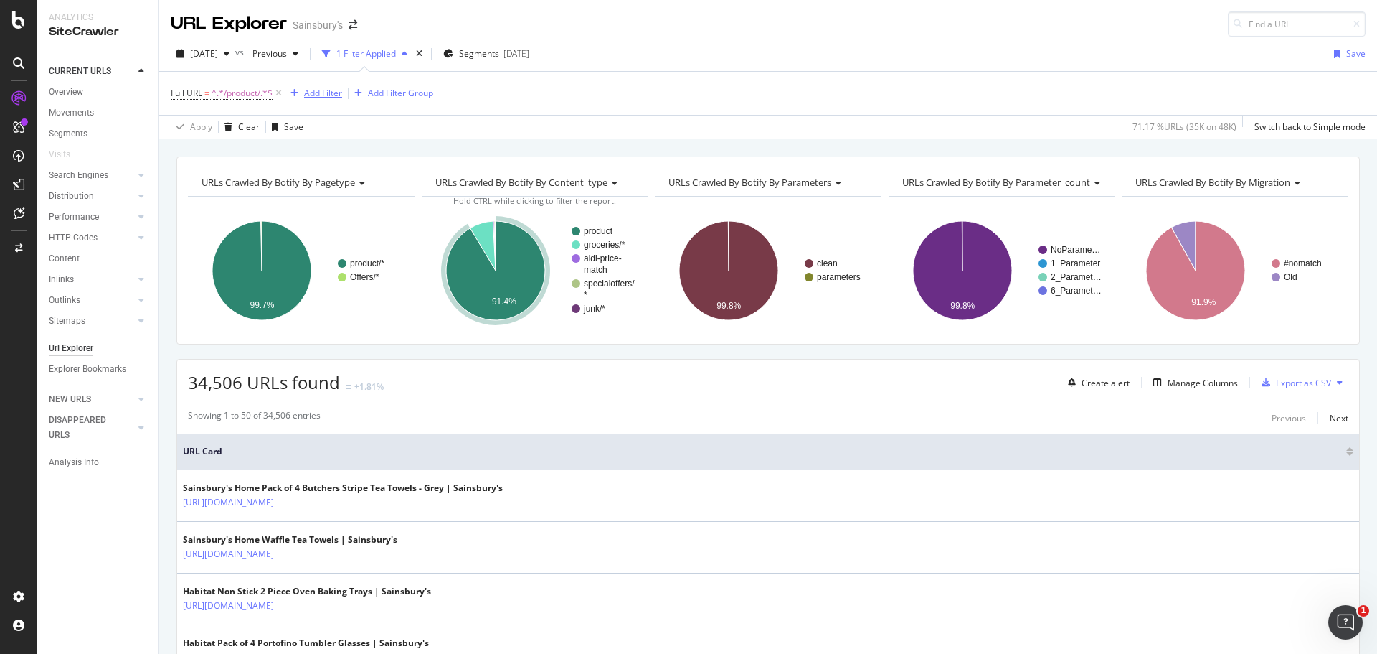
click at [324, 94] on div "Add Filter" at bounding box center [323, 93] width 38 height 12
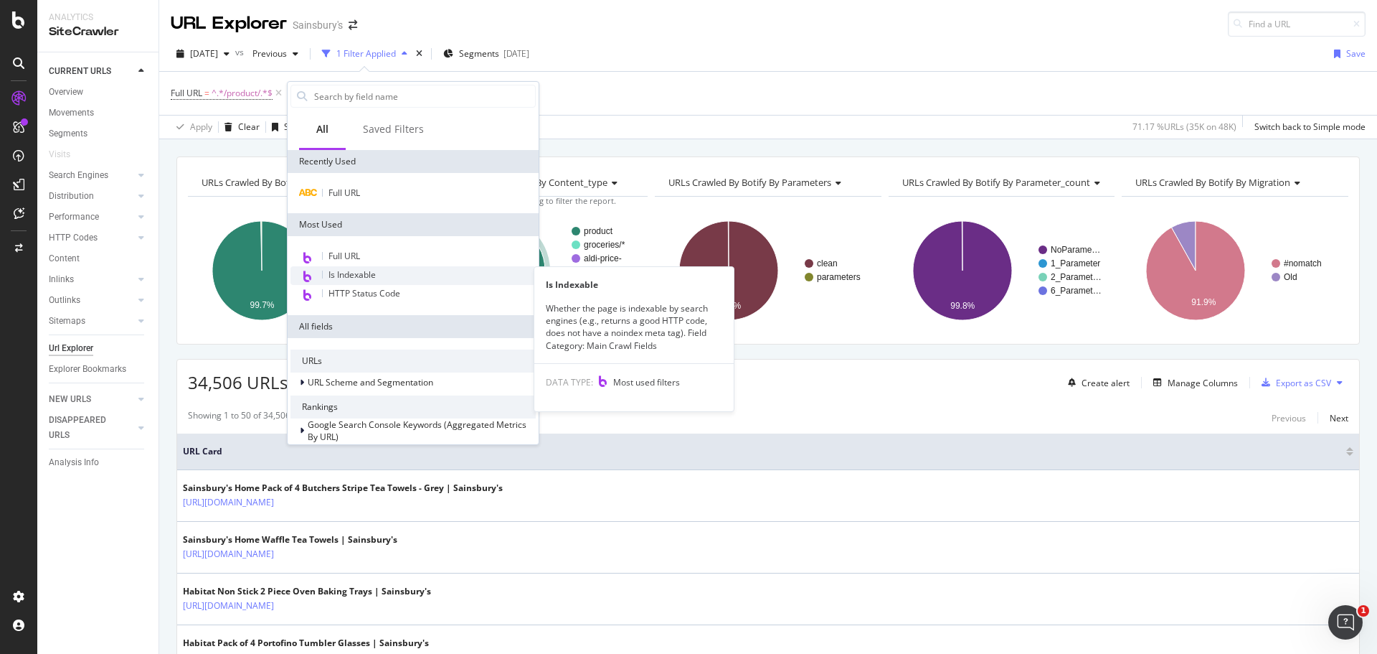
click at [375, 277] on span "Is Indexable" at bounding box center [352, 274] width 47 height 12
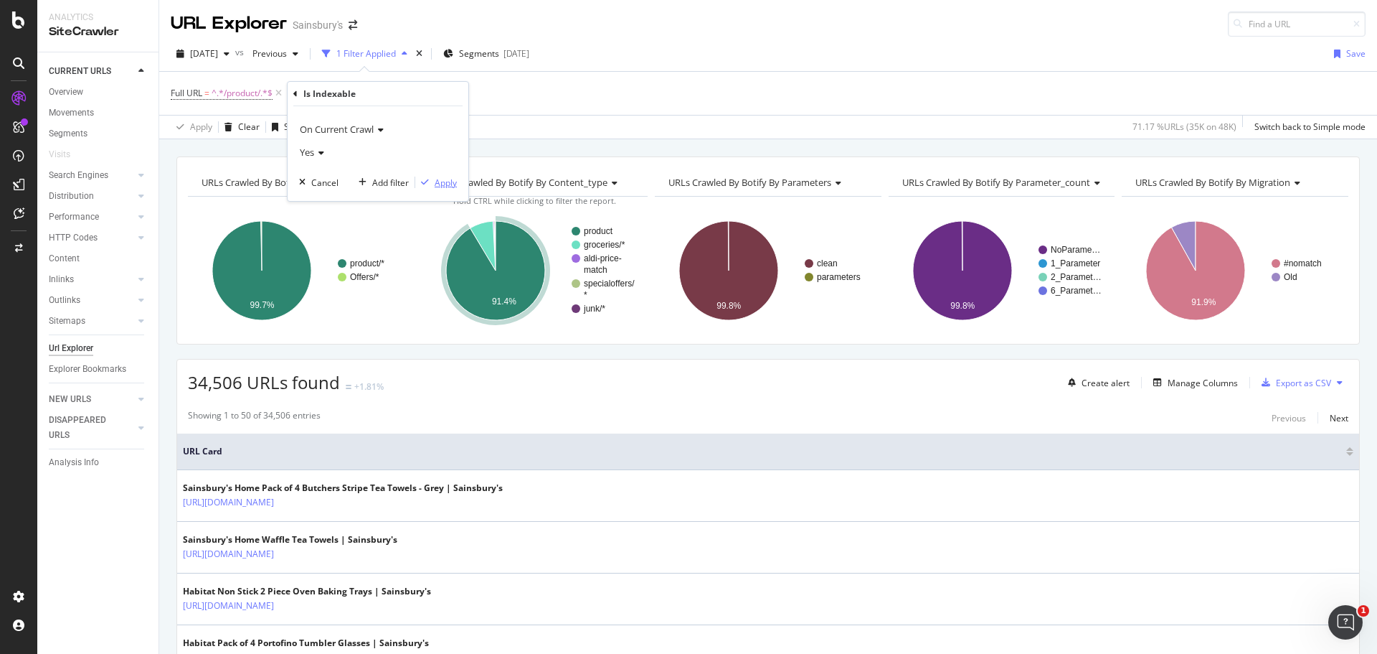
click at [453, 183] on div "Apply" at bounding box center [446, 182] width 22 height 12
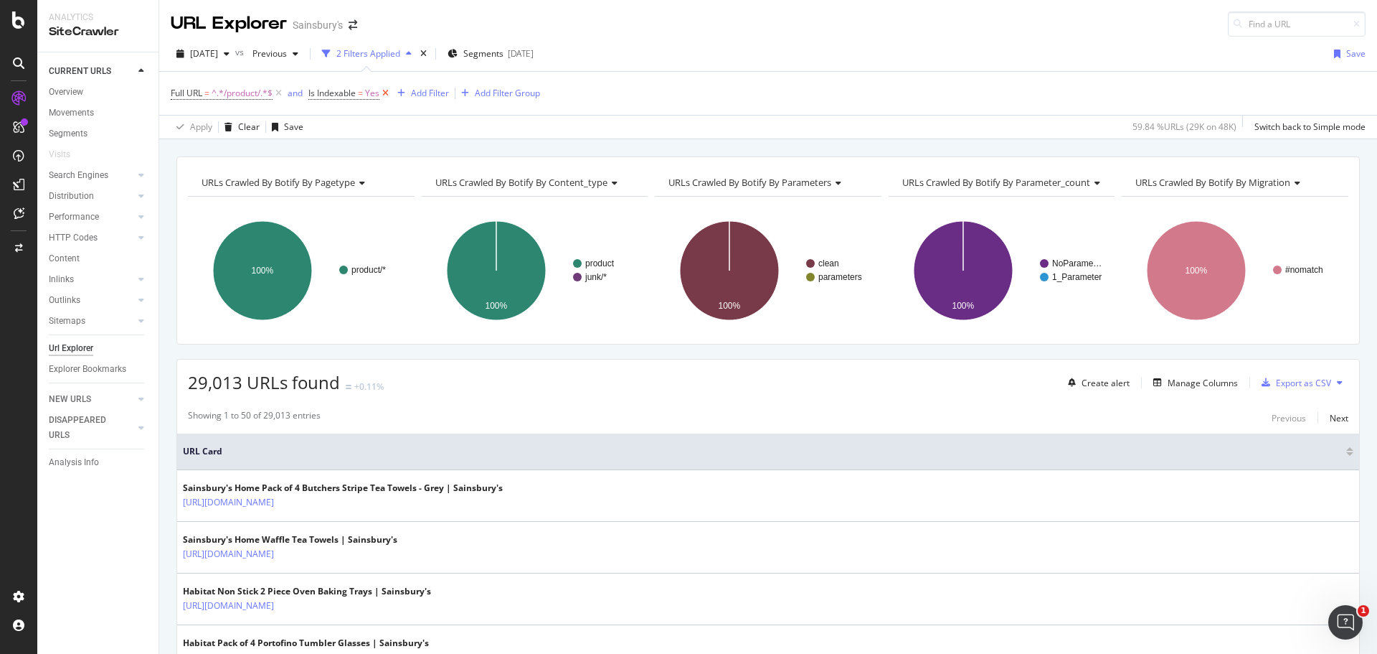
click at [387, 93] on icon at bounding box center [386, 93] width 12 height 14
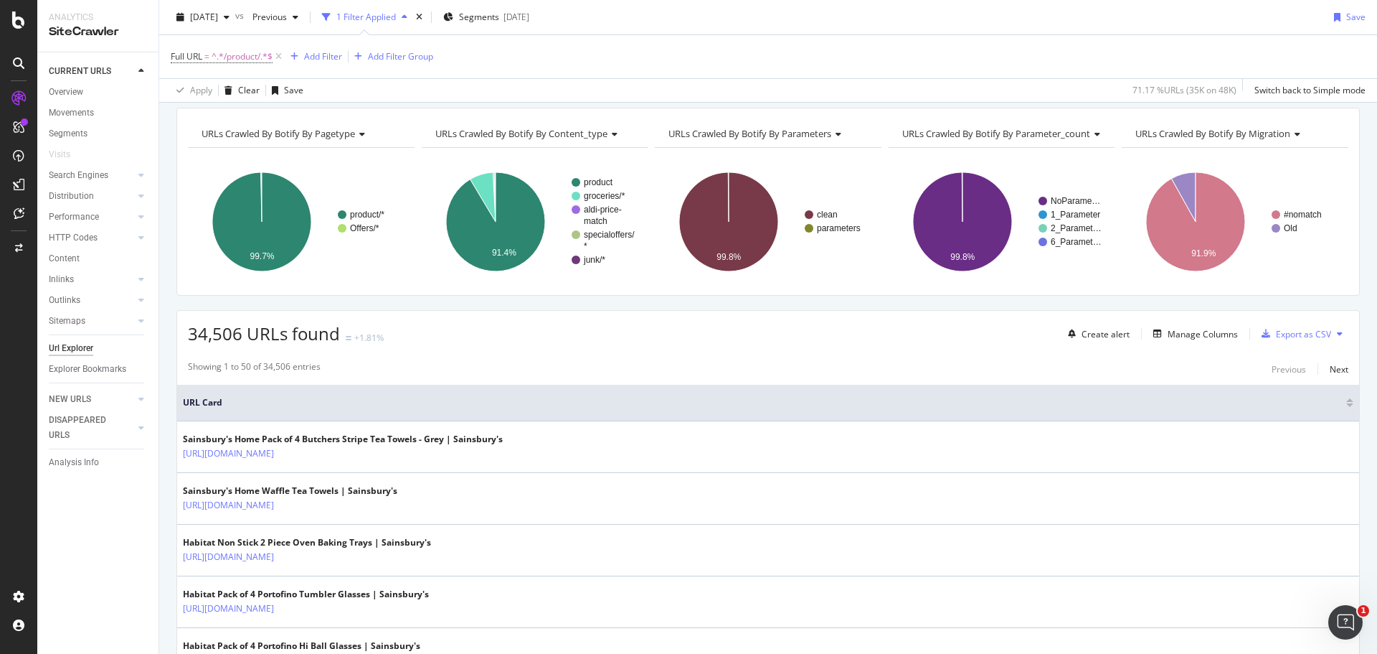
scroll to position [72, 0]
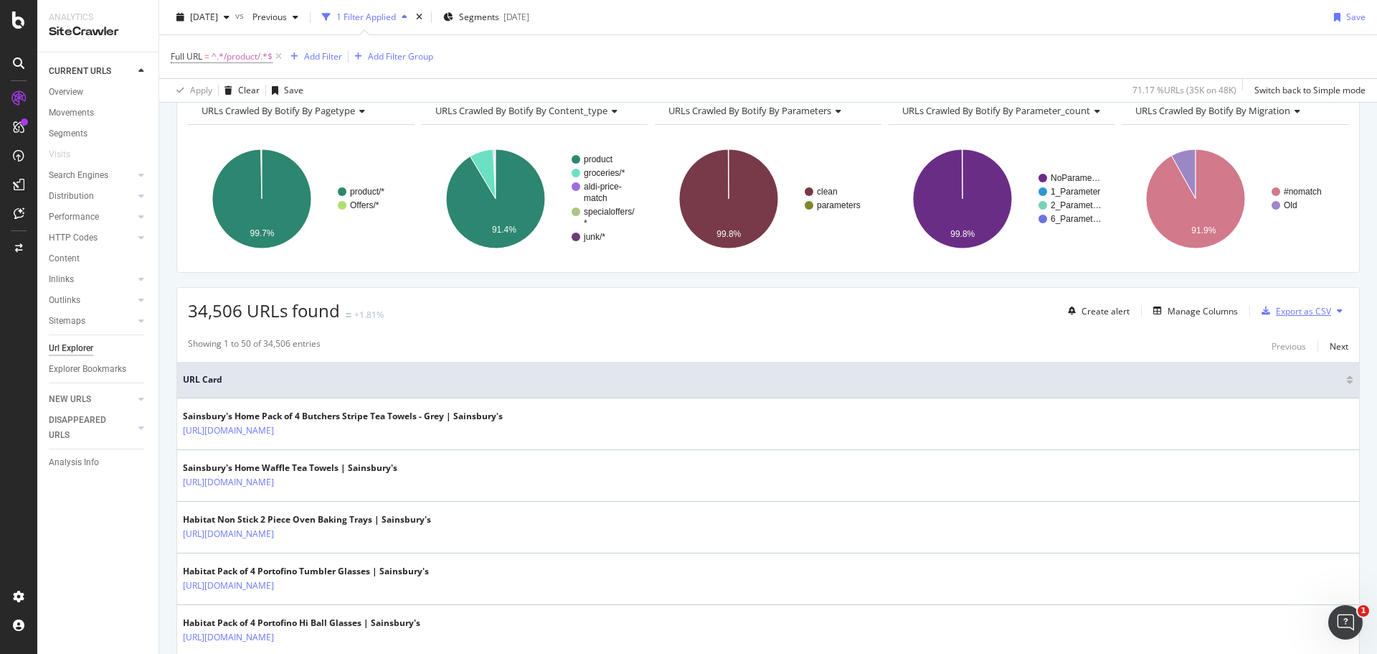
click at [1280, 312] on div "Export as CSV" at bounding box center [1303, 311] width 55 height 12
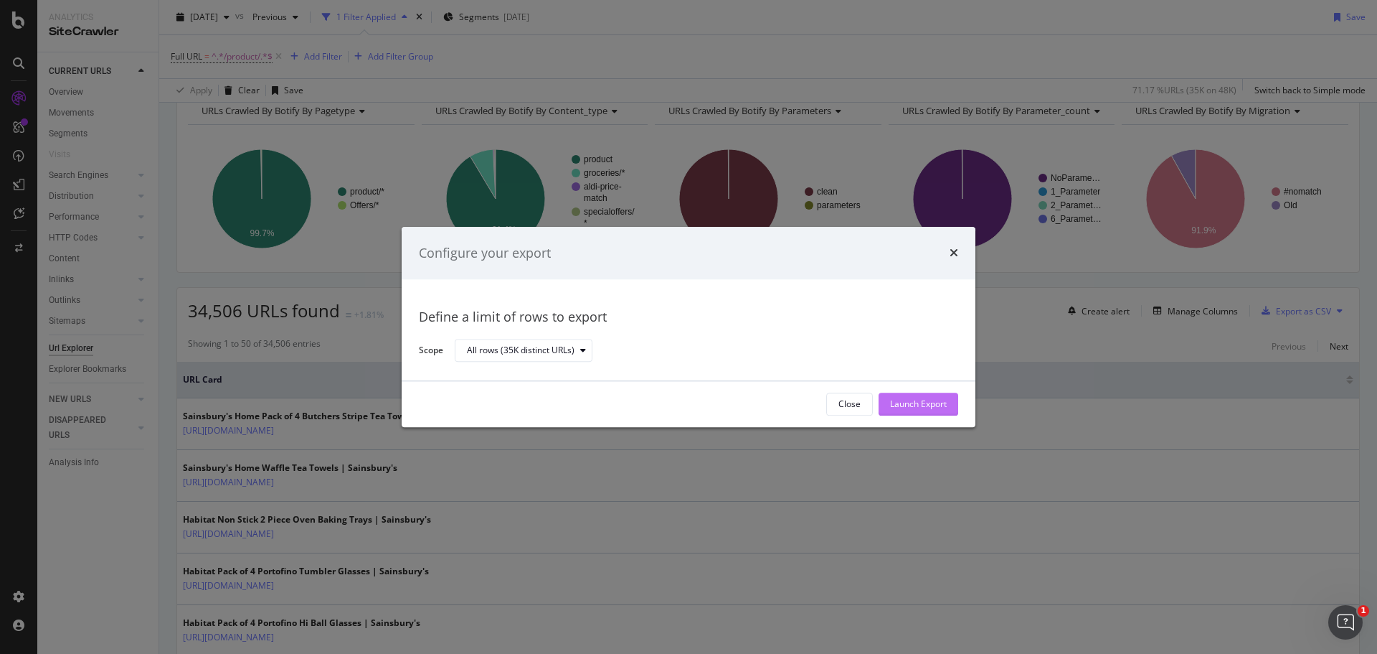
click at [915, 407] on div "Launch Export" at bounding box center [918, 404] width 57 height 12
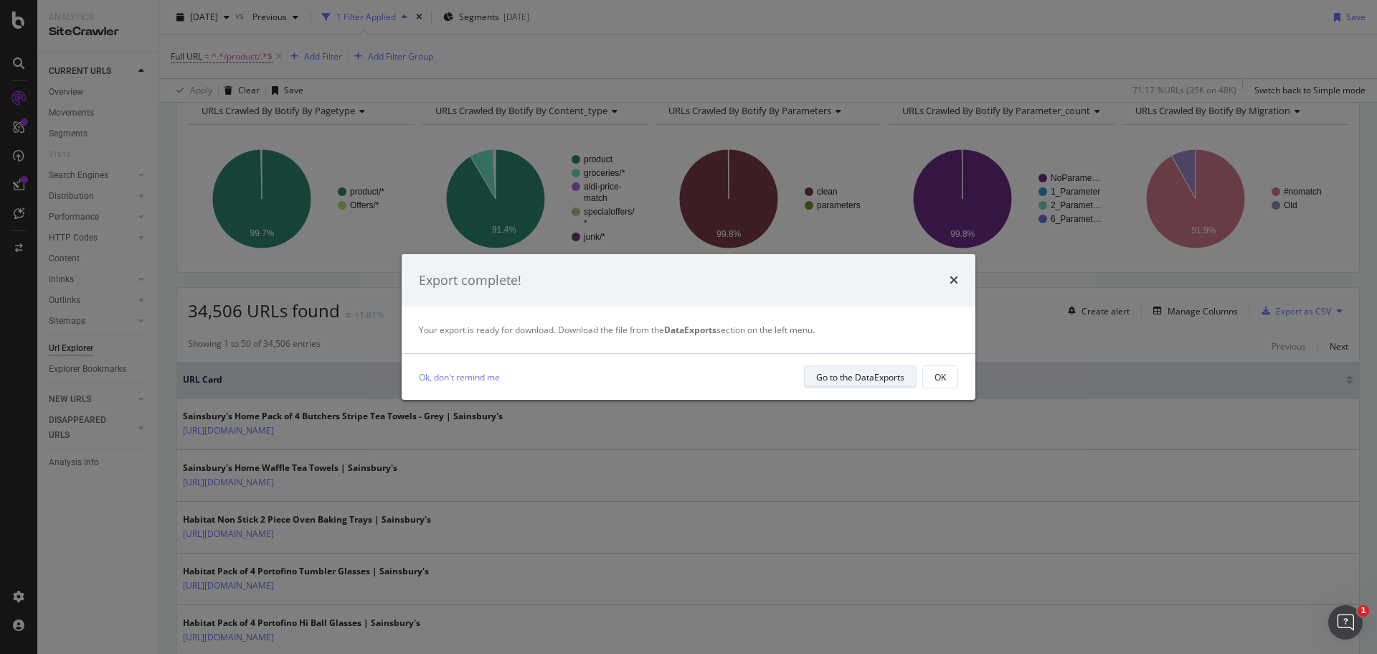
click at [814, 375] on button "Go to the DataExports" at bounding box center [860, 376] width 113 height 23
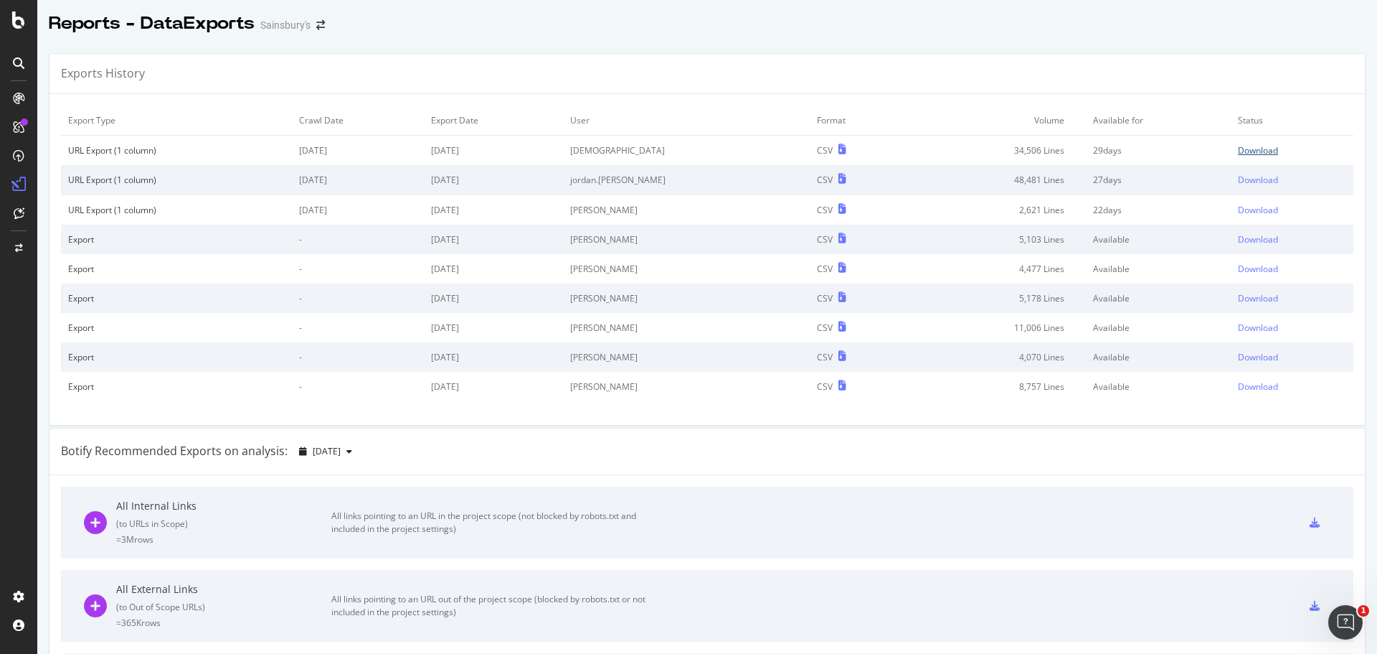
click at [1238, 154] on div "Download" at bounding box center [1258, 150] width 40 height 12
